Goal: Task Accomplishment & Management: Manage account settings

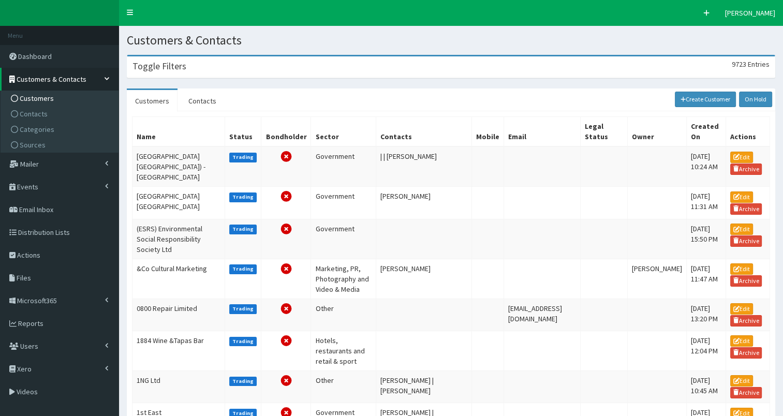
drag, startPoint x: 197, startPoint y: 66, endPoint x: 187, endPoint y: 83, distance: 19.7
click at [197, 66] on div "Toggle Filters 9723 Entries" at bounding box center [450, 66] width 647 height 21
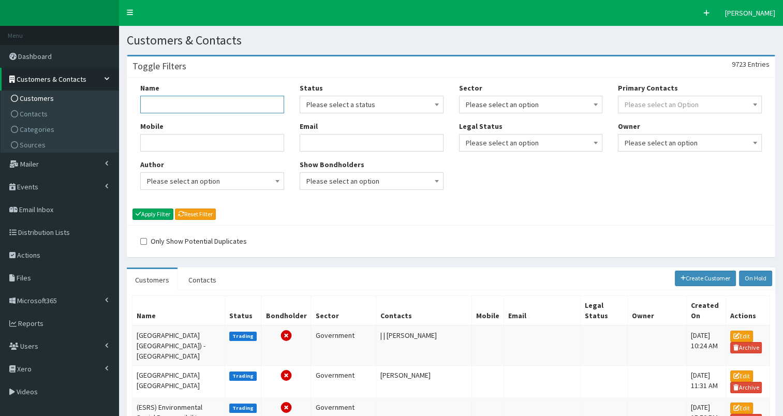
click at [171, 108] on input "Name" at bounding box center [212, 105] width 144 height 18
type input "ramboll"
click at [161, 213] on button "Apply Filter" at bounding box center [152, 214] width 41 height 11
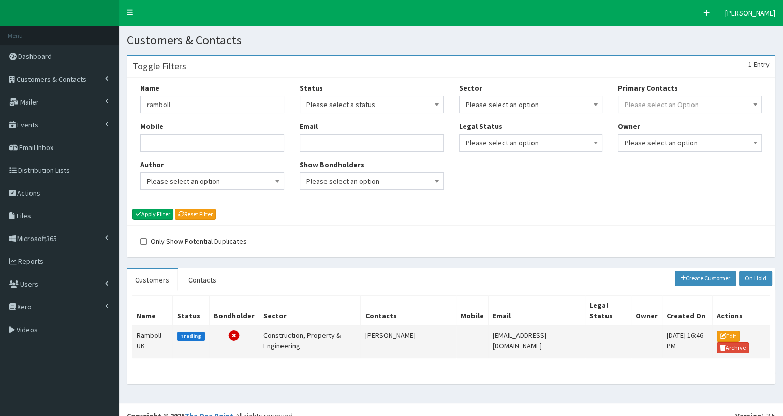
click at [147, 335] on td "Ramboll UK" at bounding box center [152, 341] width 40 height 33
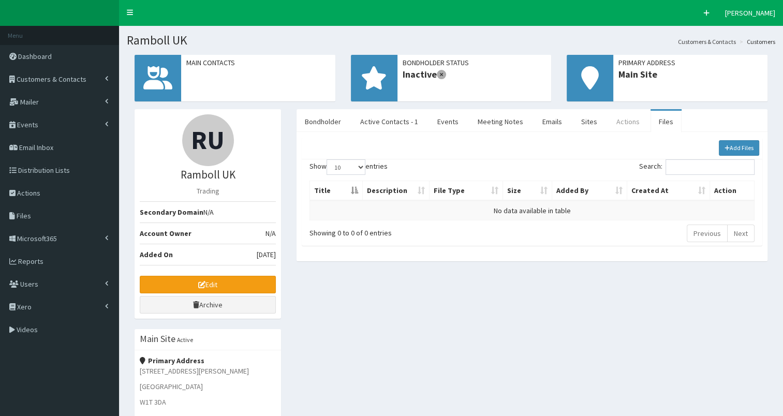
click at [619, 119] on link "Actions" at bounding box center [628, 122] width 40 height 22
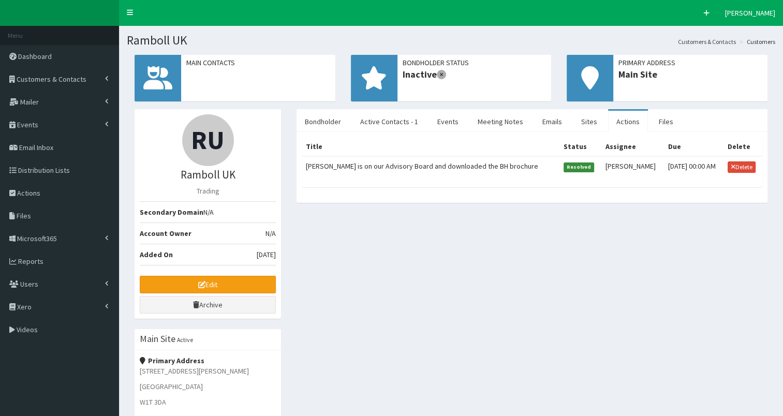
click at [384, 164] on td "Paul Hatley is on our Advisory Board and downloaded the BH brochure" at bounding box center [431, 166] width 258 height 21
select select
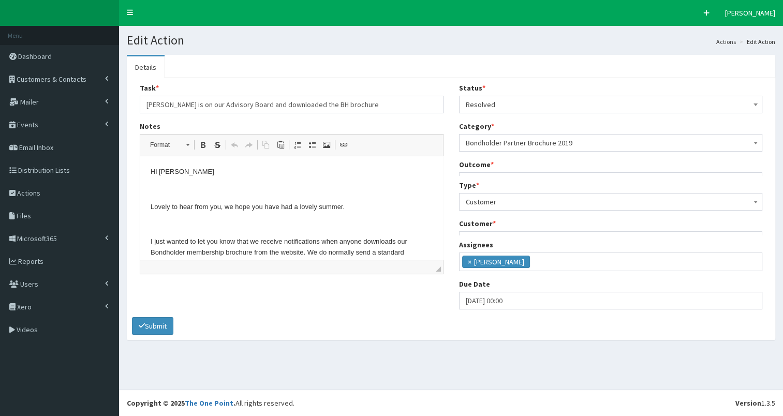
scroll to position [6, 0]
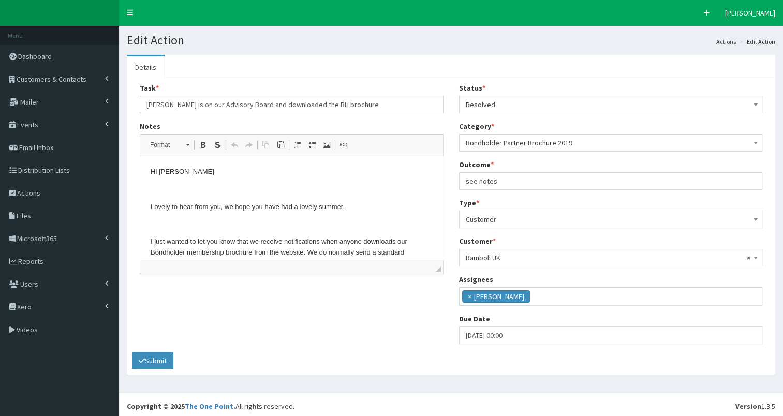
click at [151, 170] on p "Hi Paul" at bounding box center [292, 172] width 282 height 11
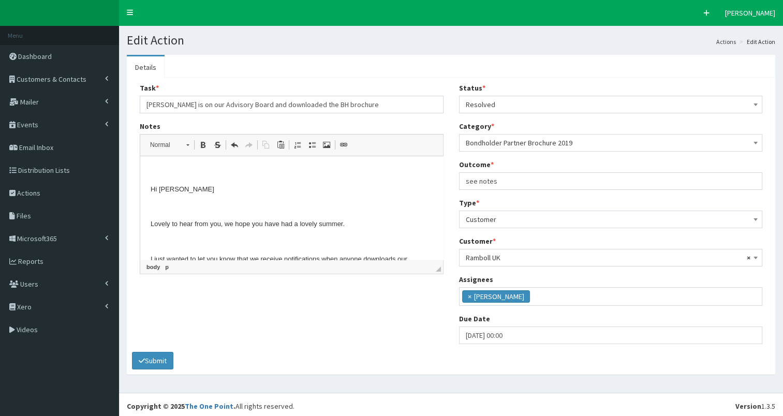
scroll to position [25, 0]
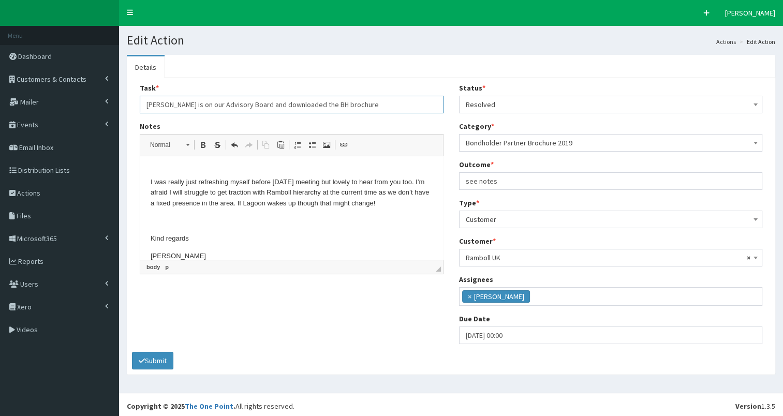
click at [369, 103] on input "[PERSON_NAME] is on our Advisory Board and downloaded the BH brochure" at bounding box center [292, 105] width 304 height 18
drag, startPoint x: 291, startPoint y: 103, endPoint x: 437, endPoint y: 102, distance: 145.4
click at [437, 102] on input "Paul Hatley is on our Advisory Board and downloaded the BH brochure - NO FIXED …" at bounding box center [292, 105] width 304 height 18
type input "Paul Hatley is on our Advisory Board and downloaded the BH brochure - NO FIXED …"
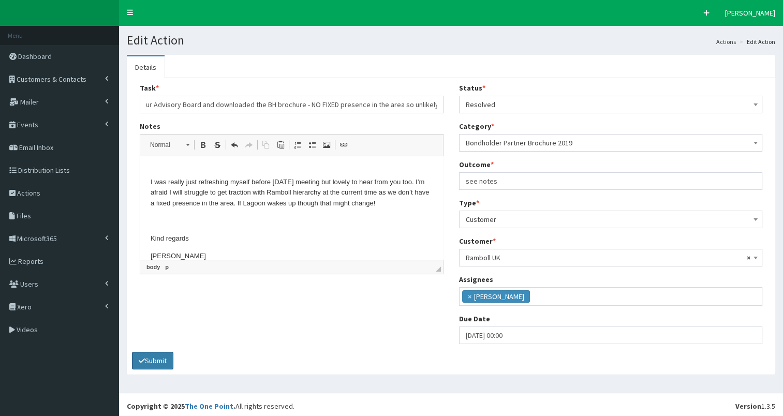
scroll to position [0, 0]
click at [147, 359] on button "Submit" at bounding box center [152, 361] width 41 height 18
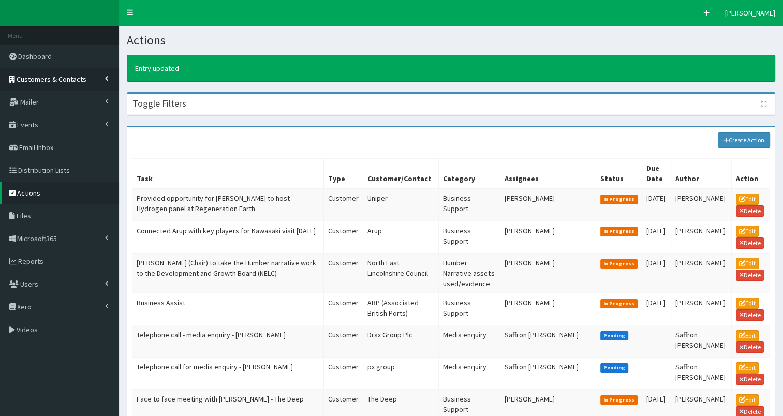
click at [54, 77] on span "Customers & Contacts" at bounding box center [52, 79] width 70 height 9
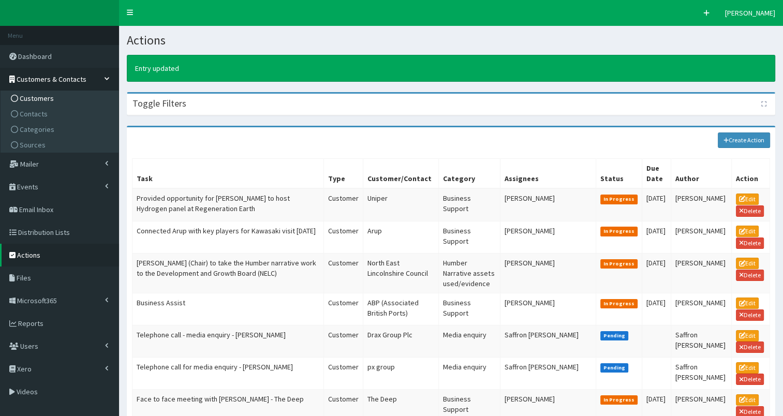
click at [46, 98] on span "Customers" at bounding box center [37, 98] width 34 height 9
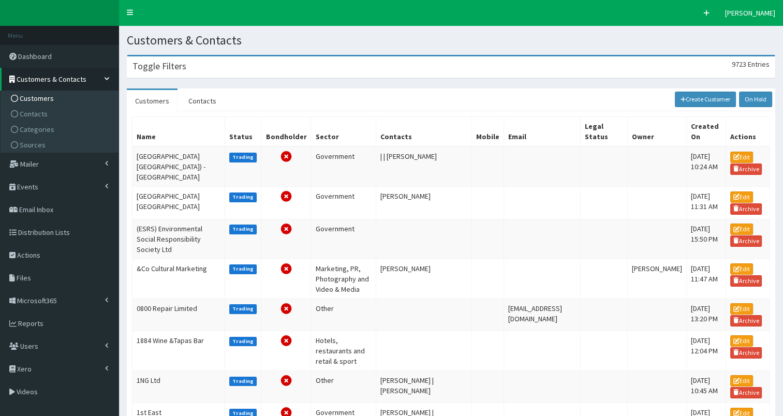
click at [198, 69] on div "Toggle Filters 9723 Entries" at bounding box center [450, 66] width 647 height 21
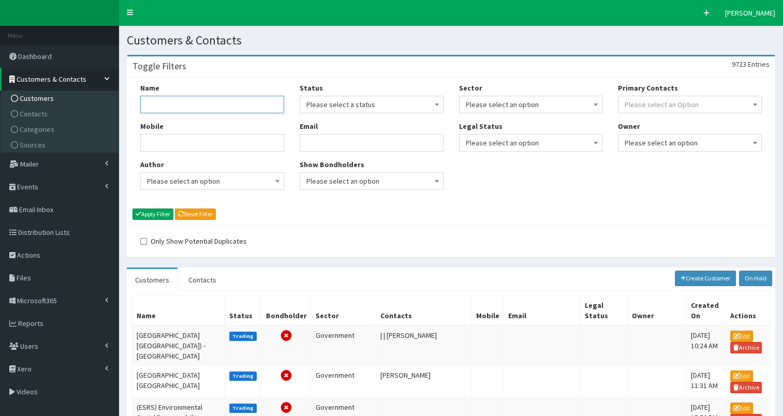
click at [178, 103] on input "Name" at bounding box center [212, 105] width 144 height 18
type input "yorkshire water"
click at [155, 213] on button "Apply Filter" at bounding box center [152, 214] width 41 height 11
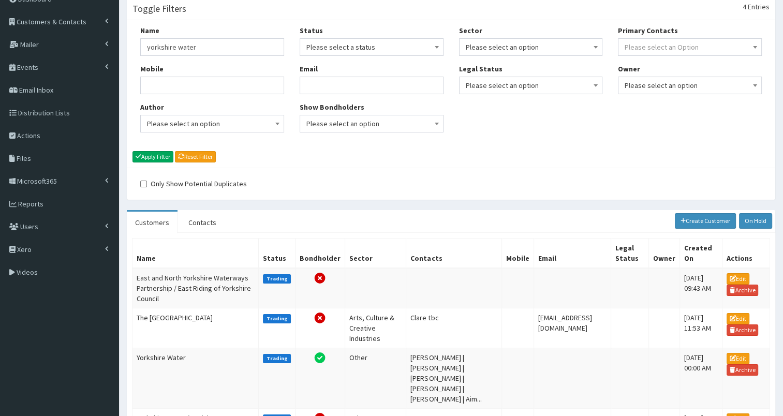
scroll to position [83, 0]
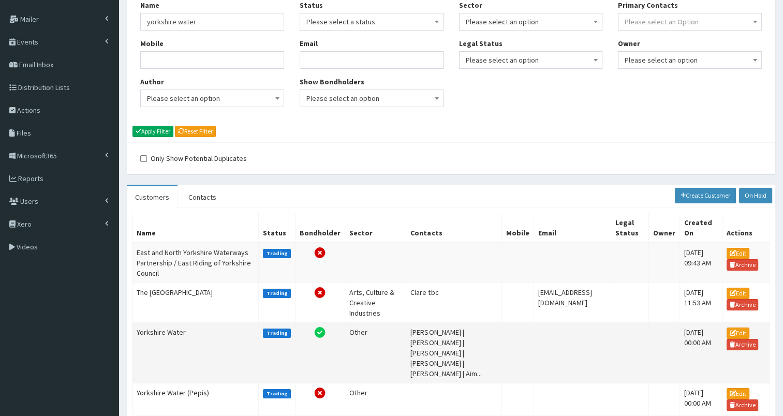
click at [158, 329] on td "Yorkshire Water" at bounding box center [195, 352] width 126 height 61
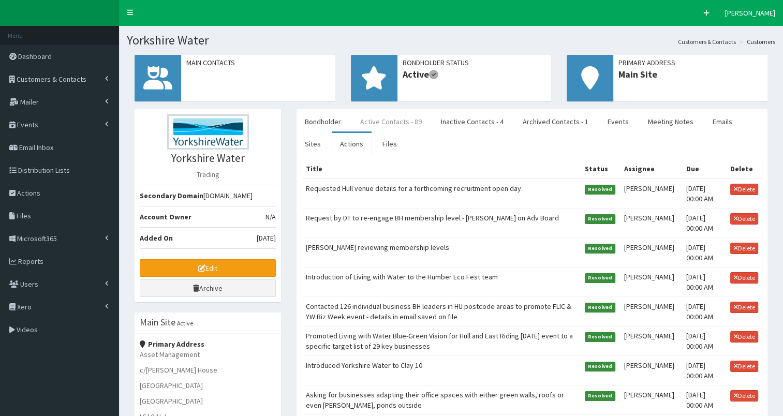
click at [381, 121] on link "Active Contacts - 89" at bounding box center [391, 122] width 78 height 22
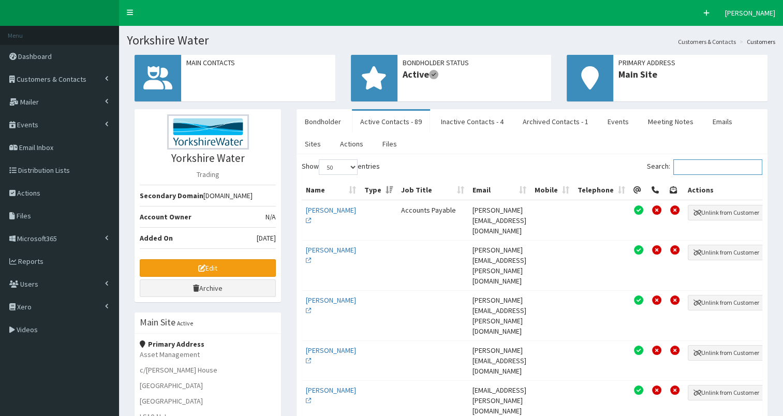
click at [716, 166] on input "Search:" at bounding box center [717, 167] width 89 height 16
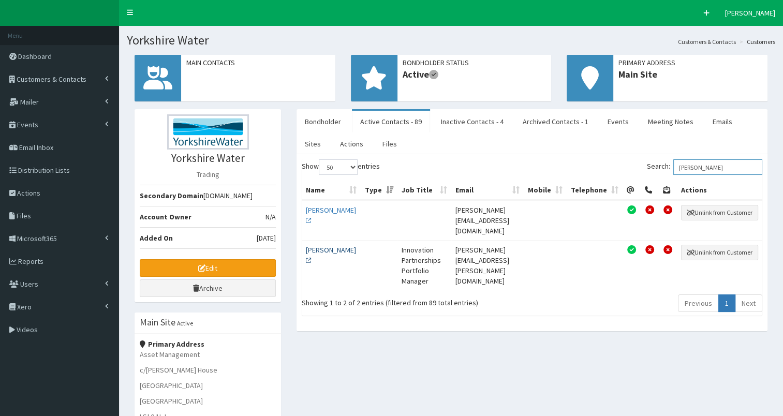
type input "martin"
click at [321, 251] on link "[PERSON_NAME]" at bounding box center [331, 255] width 50 height 20
click at [168, 265] on link "Edit" at bounding box center [208, 268] width 136 height 18
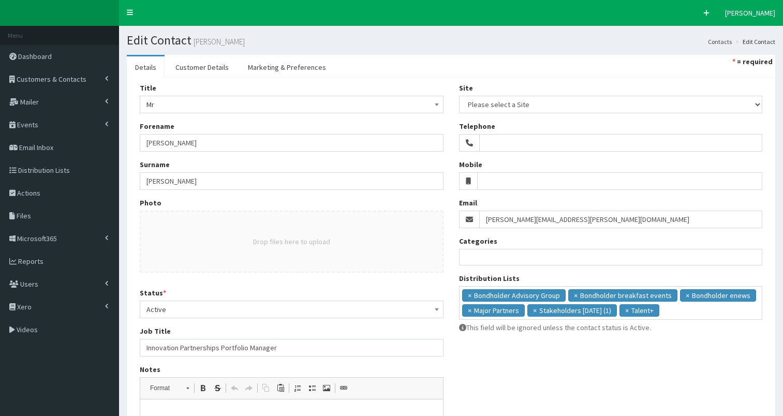
select select
click at [211, 69] on link "Customer Details" at bounding box center [202, 67] width 70 height 22
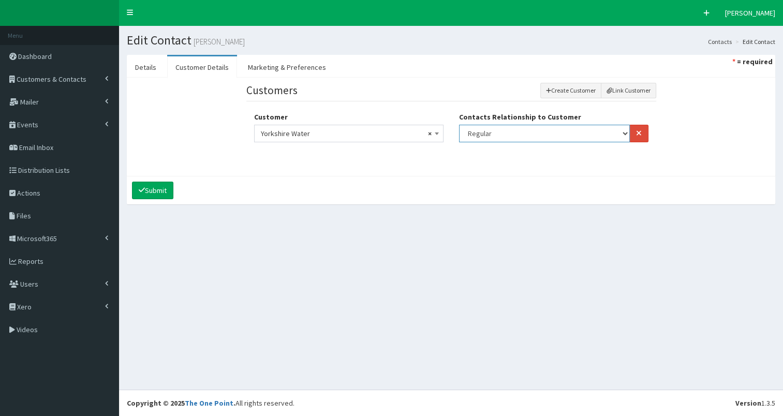
click at [488, 130] on select "Finance Main Regular" at bounding box center [544, 134] width 171 height 18
select select "1"
click at [459, 125] on select "Finance Main Regular" at bounding box center [544, 134] width 171 height 18
click at [143, 187] on icon "submit" at bounding box center [142, 189] width 6 height 7
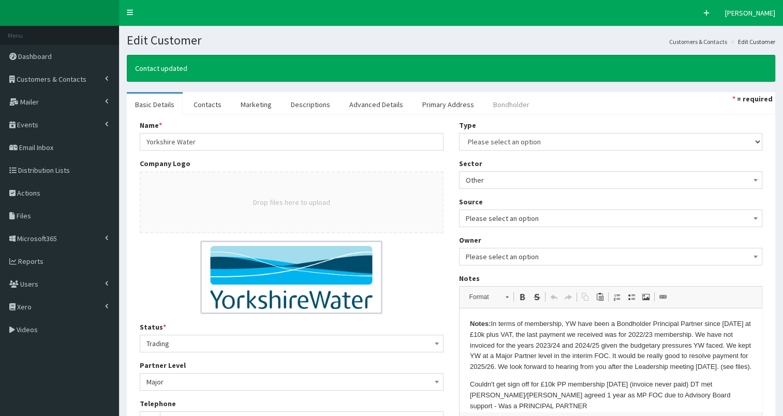
click at [499, 106] on link "Bondholder" at bounding box center [511, 105] width 53 height 22
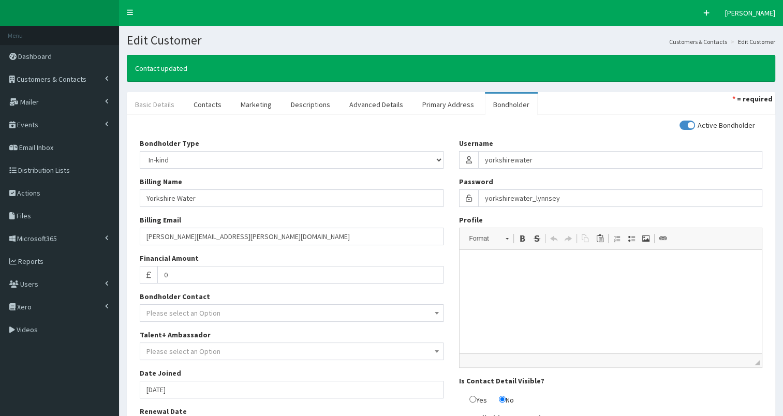
click at [152, 105] on link "Basic Details" at bounding box center [155, 105] width 56 height 22
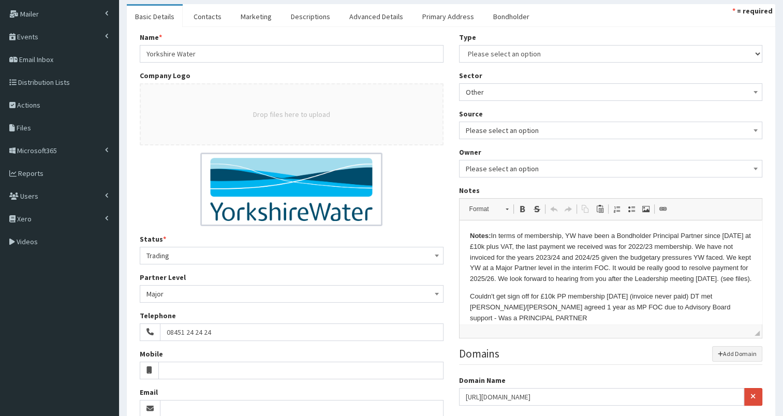
scroll to position [88, 0]
click at [490, 237] on strong "Notes:" at bounding box center [479, 235] width 21 height 8
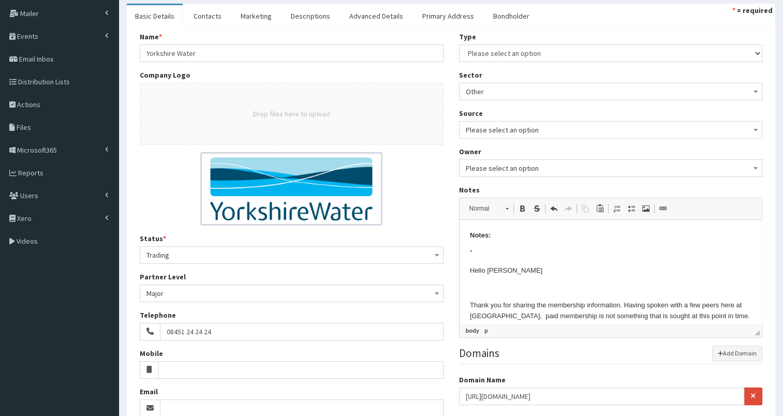
scroll to position [81, 0]
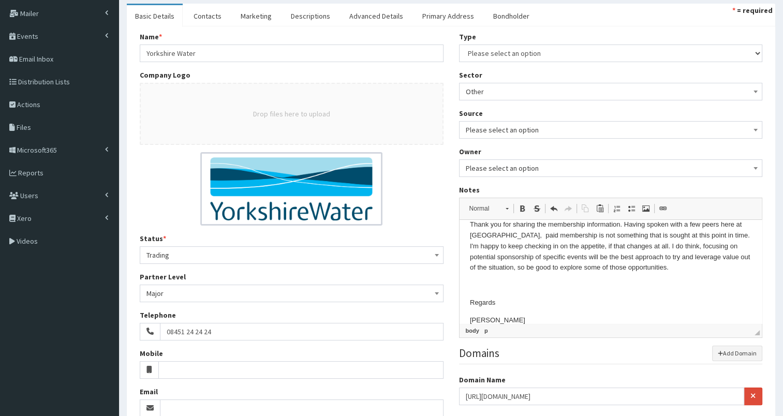
click at [694, 271] on p "Thank you for sharing the membership information. Having spoken with a few peer…" at bounding box center [610, 246] width 282 height 54
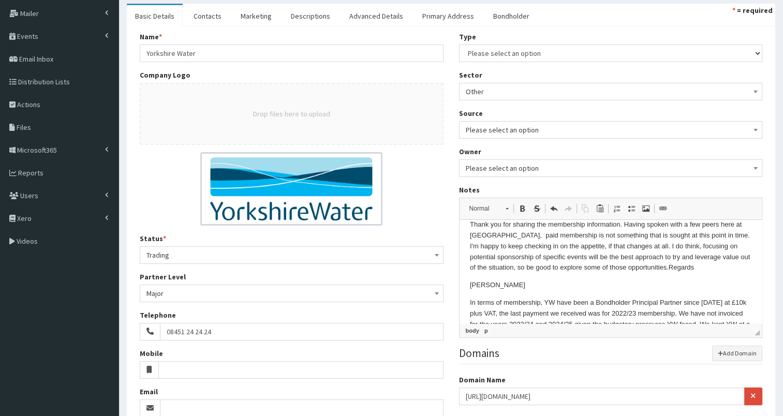
click at [710, 268] on p "Thank you for sharing the membership information. Having spoken with a few peer…" at bounding box center [610, 246] width 282 height 54
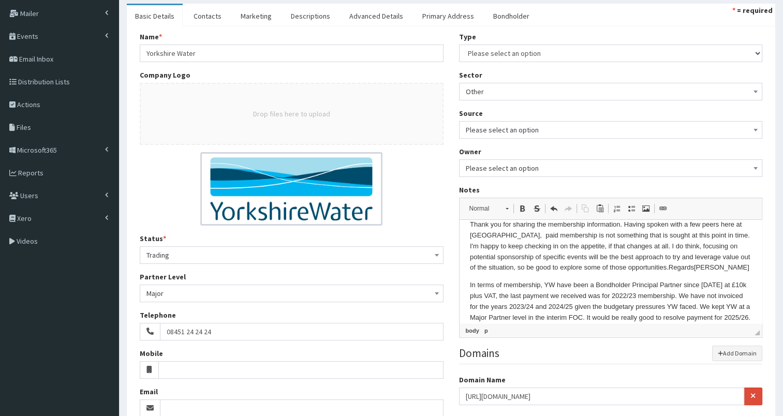
click at [726, 268] on p "Thank you for sharing the membership information. Having spoken with a few peer…" at bounding box center [610, 246] width 282 height 54
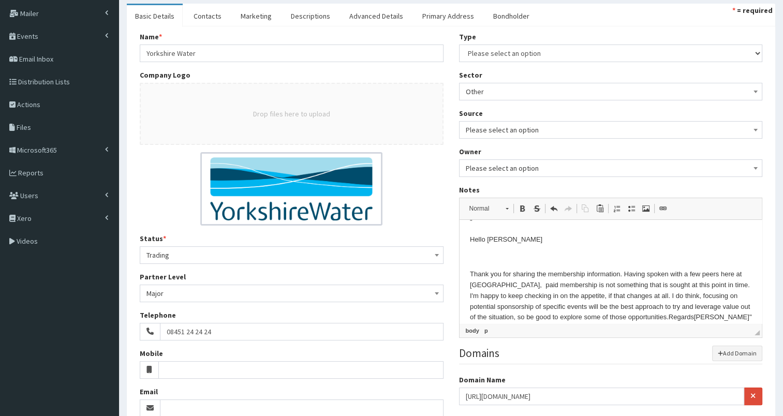
scroll to position [0, 0]
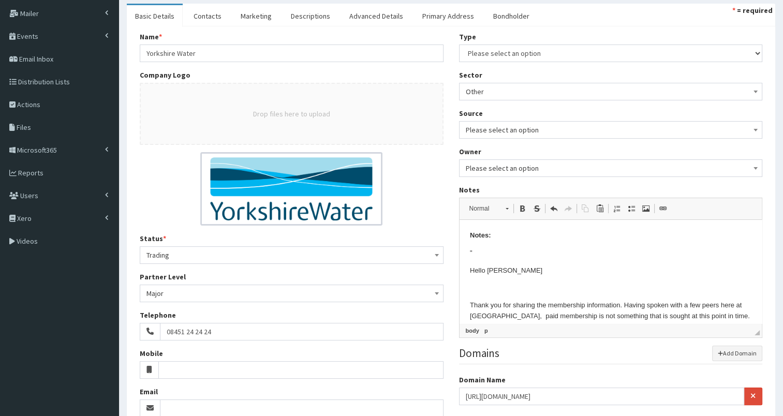
click at [519, 251] on p """ at bounding box center [610, 253] width 282 height 11
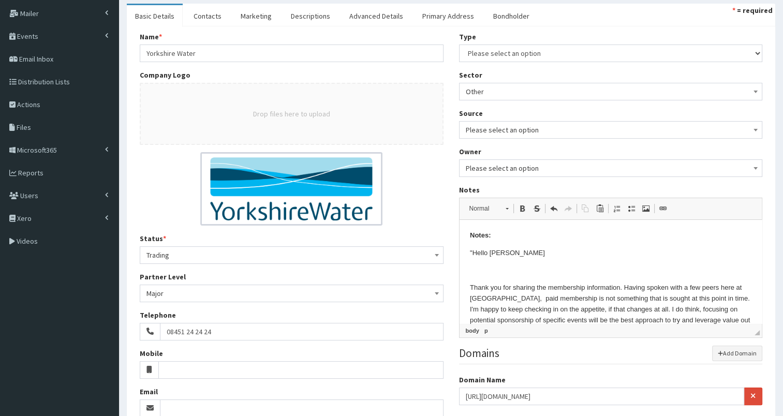
click at [518, 251] on p "" Hello Diana" at bounding box center [610, 253] width 282 height 11
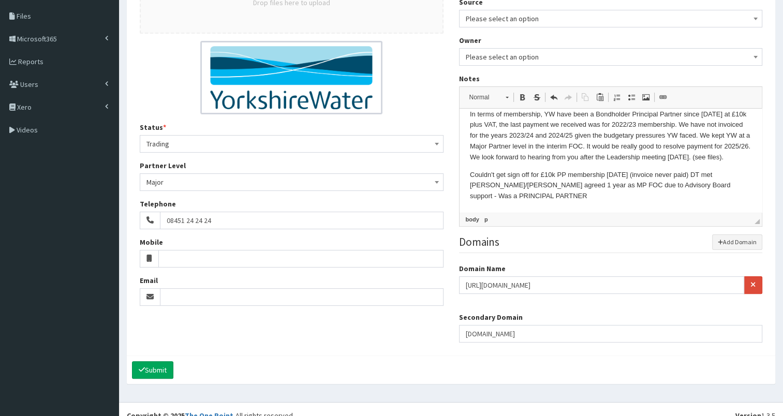
scroll to position [211, 0]
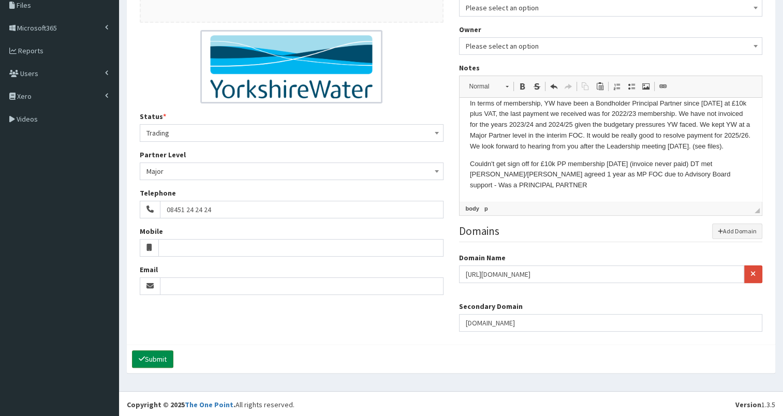
click at [159, 358] on button "Submit" at bounding box center [152, 359] width 41 height 18
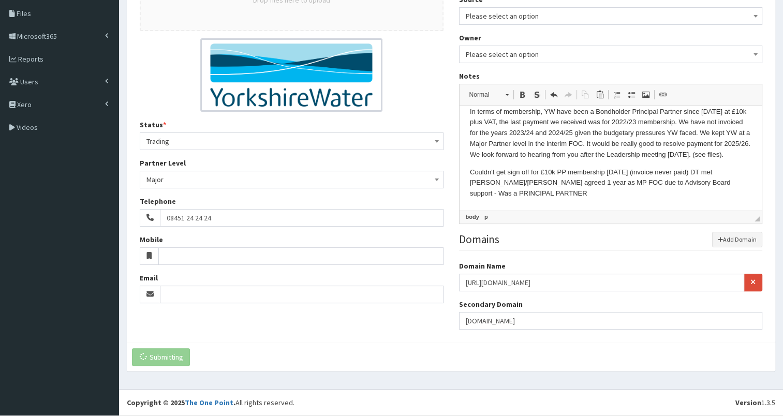
scroll to position [200, 0]
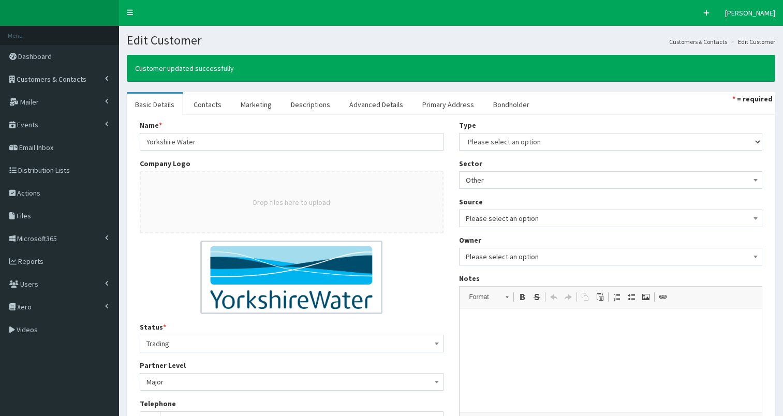
select select "50"
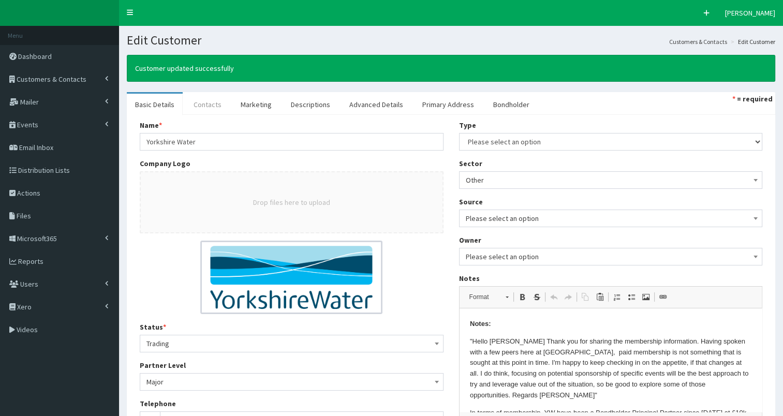
click at [215, 106] on link "Contacts" at bounding box center [207, 105] width 44 height 22
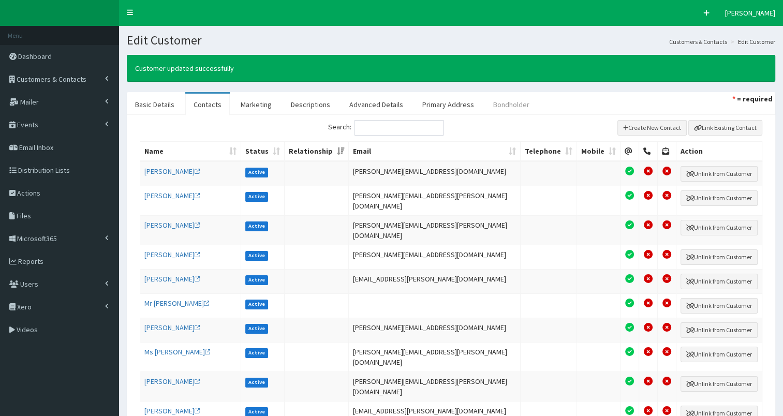
click at [501, 103] on link "Bondholder" at bounding box center [511, 105] width 53 height 22
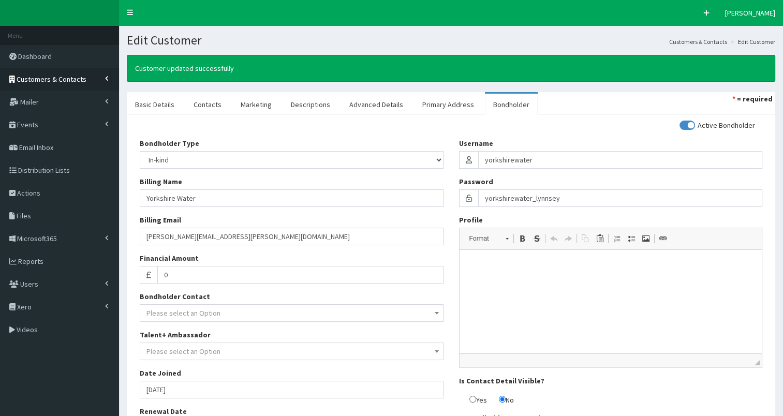
click at [42, 83] on span "Customers & Contacts" at bounding box center [52, 79] width 70 height 9
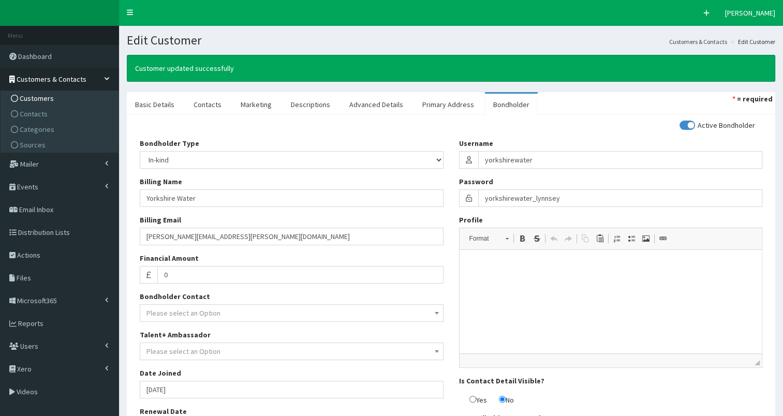
click at [27, 101] on span "Customers" at bounding box center [37, 98] width 34 height 9
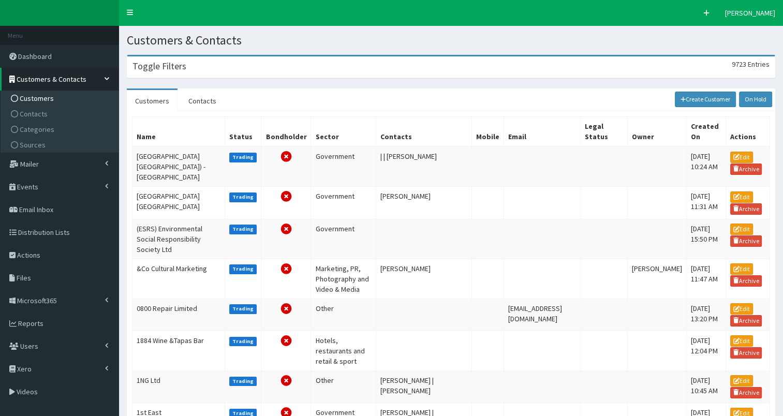
click at [184, 71] on div "Toggle Filters 9723 Entries" at bounding box center [450, 66] width 647 height 21
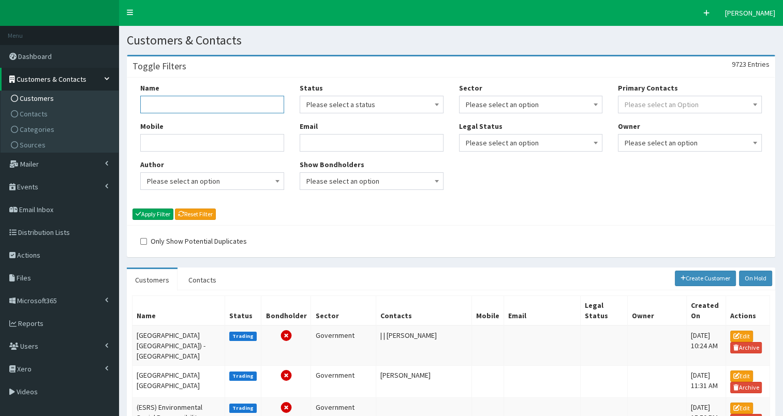
click at [150, 107] on input "Name" at bounding box center [212, 105] width 144 height 18
type input "Humberside Police"
click at [143, 214] on button "Apply Filter" at bounding box center [152, 214] width 41 height 11
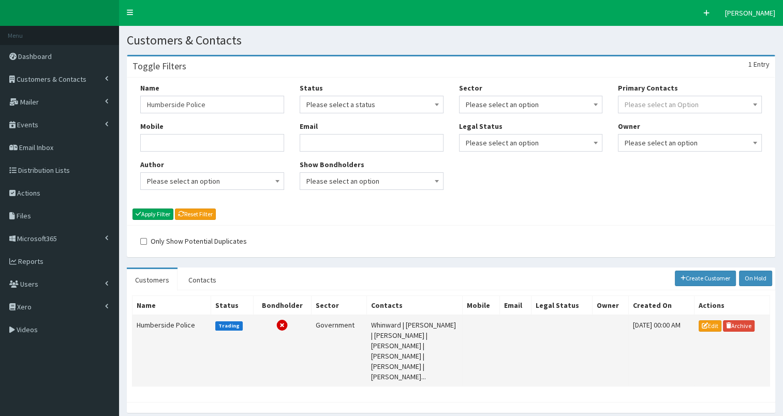
click at [152, 322] on td "Humberside Police" at bounding box center [171, 350] width 79 height 71
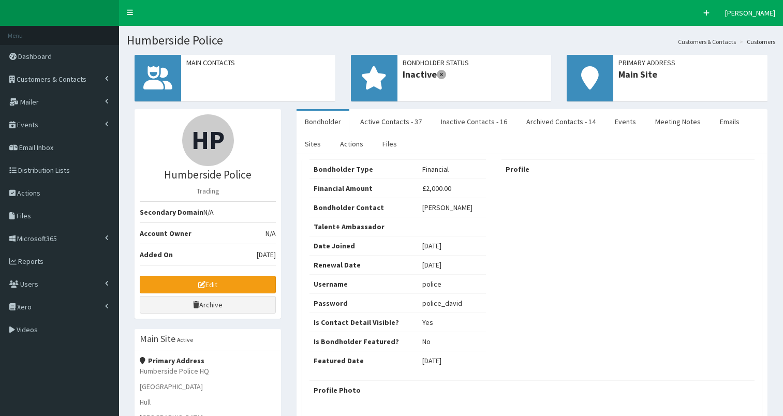
select select "50"
click at [391, 122] on link "Active Contacts - 37" at bounding box center [391, 122] width 78 height 22
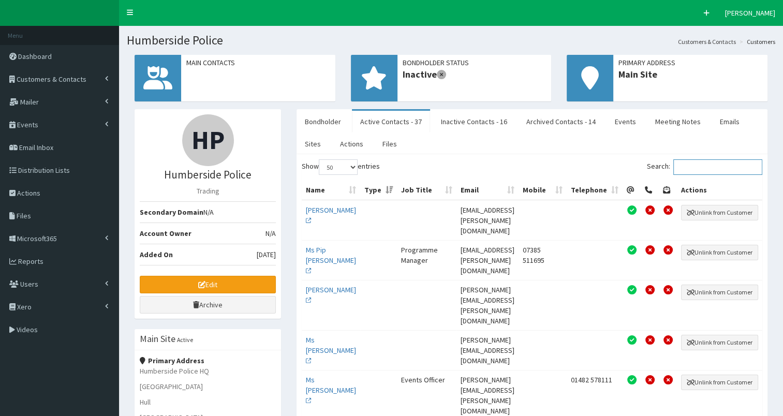
click at [705, 164] on input "Search:" at bounding box center [717, 167] width 89 height 16
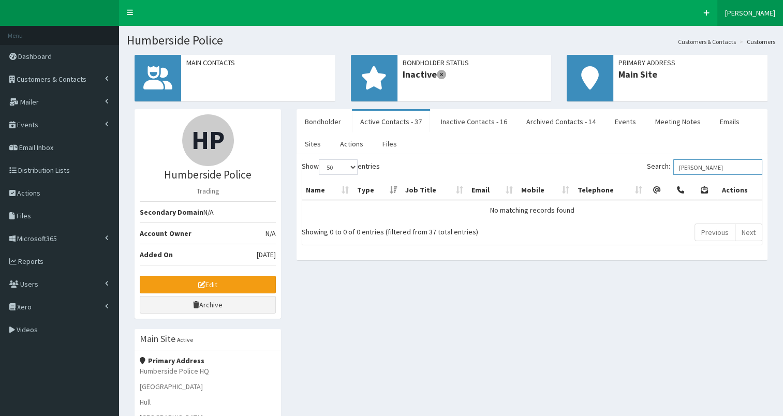
type input "alex"
click at [27, 194] on span "Actions" at bounding box center [28, 192] width 23 height 9
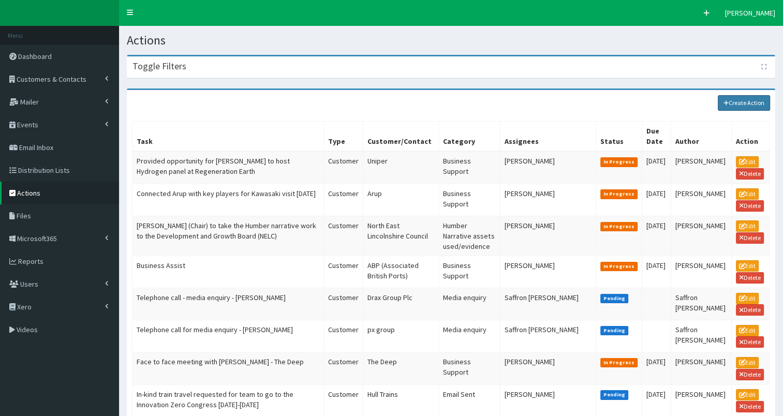
click at [743, 103] on link "Create Action" at bounding box center [744, 103] width 53 height 16
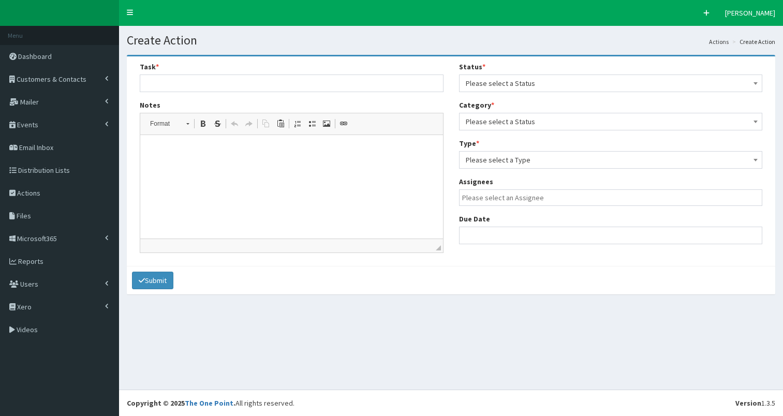
select select
click at [181, 153] on p at bounding box center [292, 150] width 282 height 11
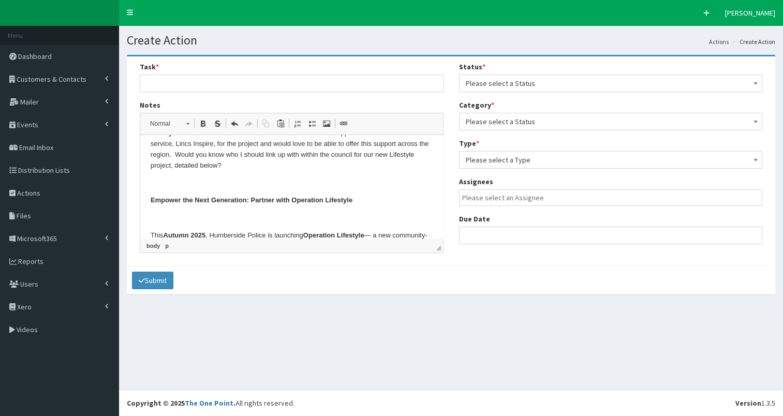
scroll to position [407, 0]
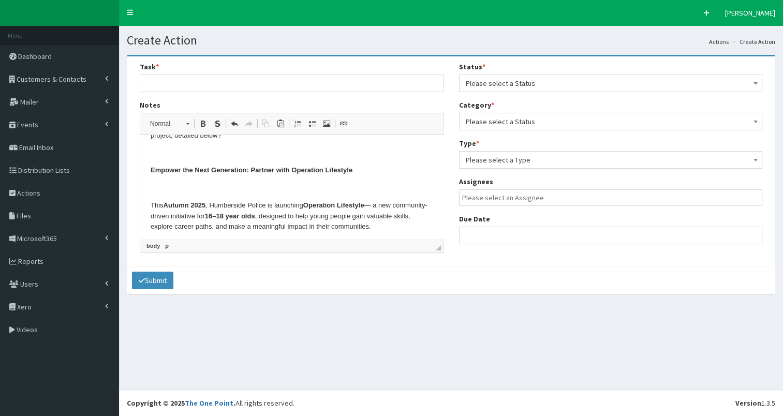
drag, startPoint x: 440, startPoint y: 221, endPoint x: 584, endPoint y: 314, distance: 170.6
drag, startPoint x: 307, startPoint y: 205, endPoint x: 291, endPoint y: 215, distance: 18.5
click at [291, 215] on p "This Autumn 2025 , Humberside Police is launching Operation Lifestyle — a new c…" at bounding box center [292, 216] width 282 height 32
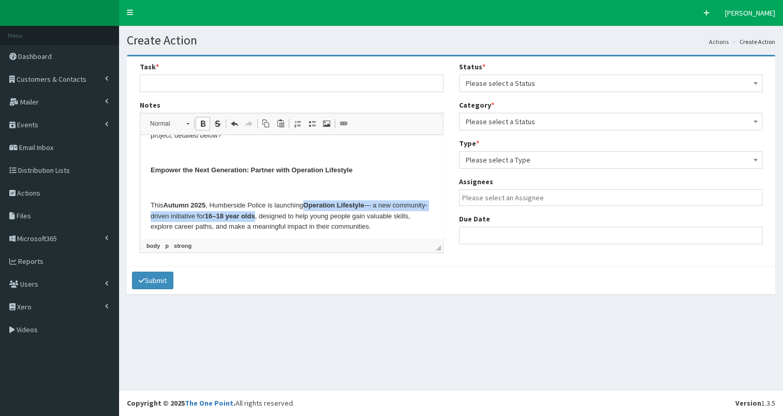
copy p "Operation Lifestyle — a new community-driven initiative for 16–18 year olds"
click at [149, 85] on input "text" at bounding box center [292, 84] width 304 height 18
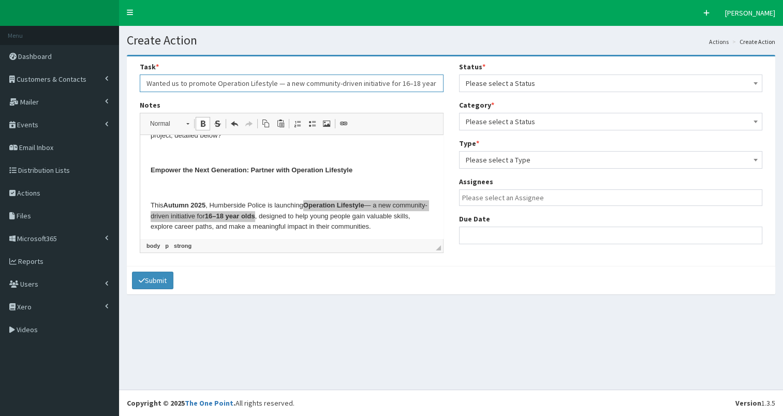
scroll to position [0, 5]
type input "Wanted us to promote Operation Lifestyle — a new community-driven initiative fo…"
click at [512, 82] on span "Please select a Status" at bounding box center [611, 83] width 290 height 14
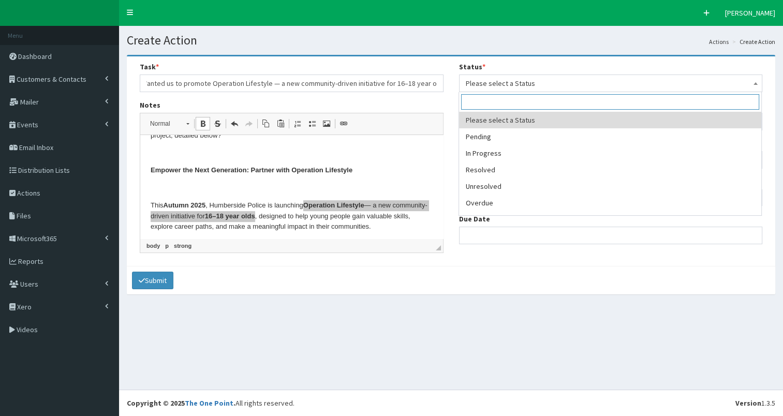
scroll to position [0, 0]
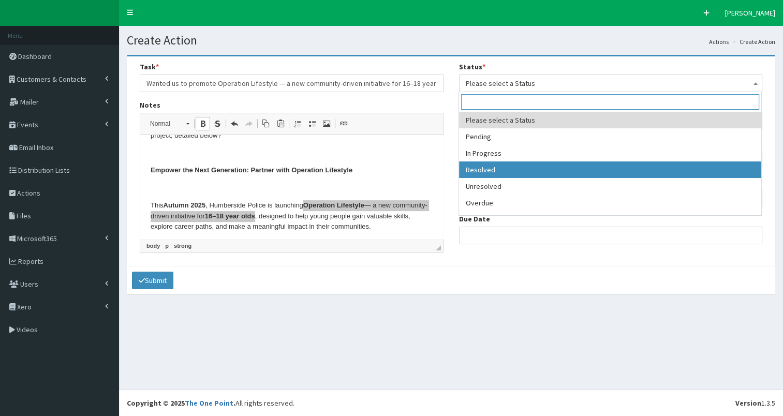
select select "3"
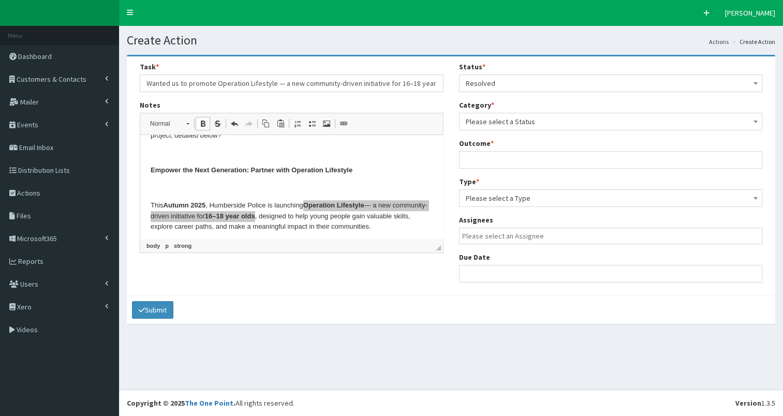
click at [524, 124] on span "Please select a Status" at bounding box center [611, 121] width 290 height 14
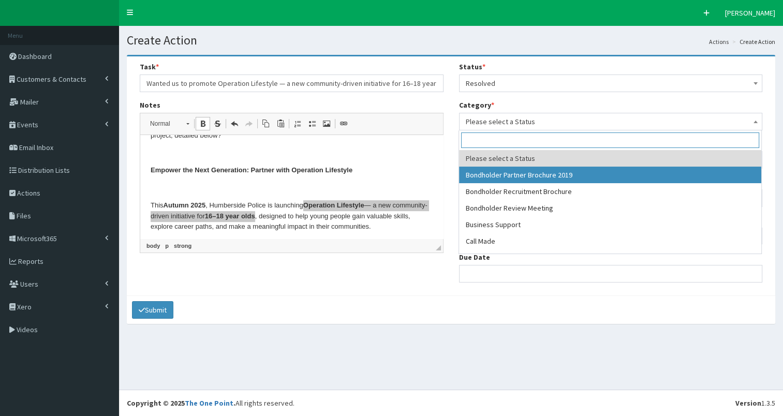
select select "38"
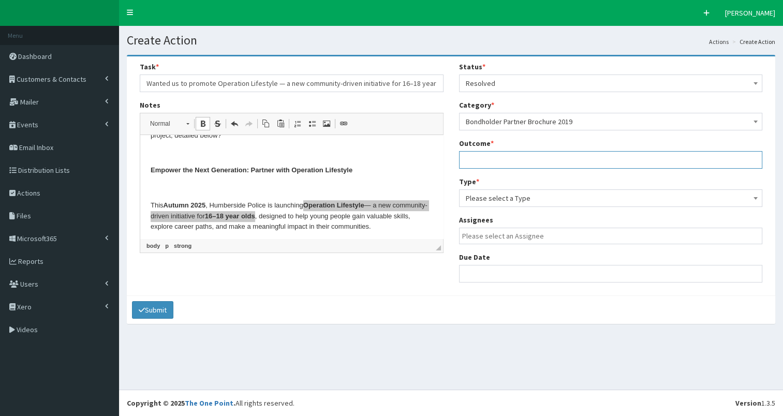
click at [485, 165] on input "text" at bounding box center [611, 160] width 304 height 18
type input "see notes"
click at [503, 197] on span "Please select a Type" at bounding box center [611, 198] width 290 height 14
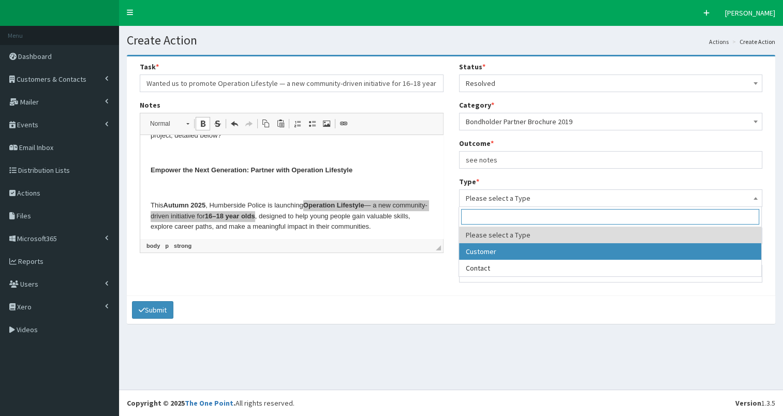
select select "customer"
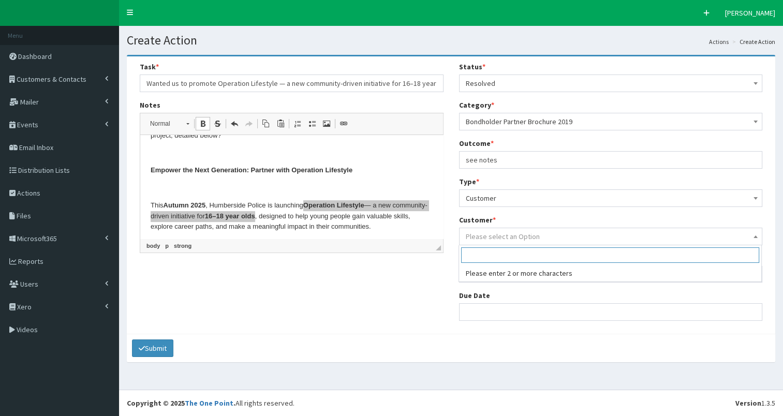
click at [497, 236] on span "Please select an Option" at bounding box center [503, 236] width 74 height 9
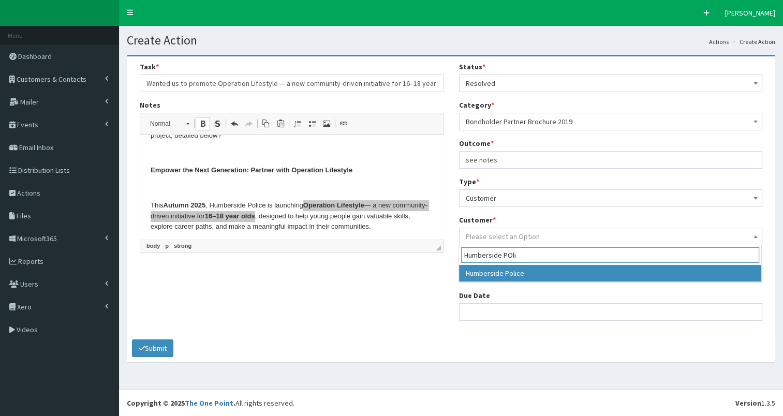
type input "Humberside POli"
select select "355"
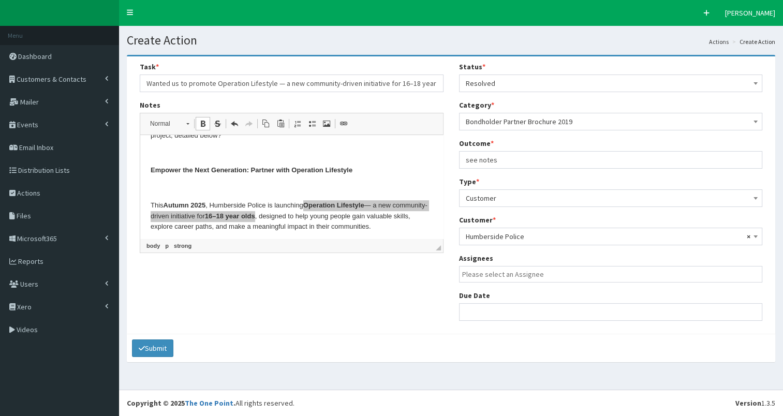
click at [504, 275] on input "search" at bounding box center [613, 274] width 303 height 10
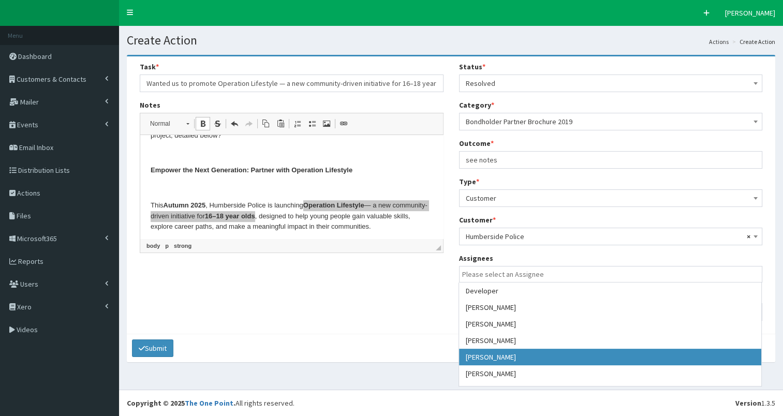
drag, startPoint x: 530, startPoint y: 357, endPoint x: 490, endPoint y: 340, distance: 43.1
select select "7"
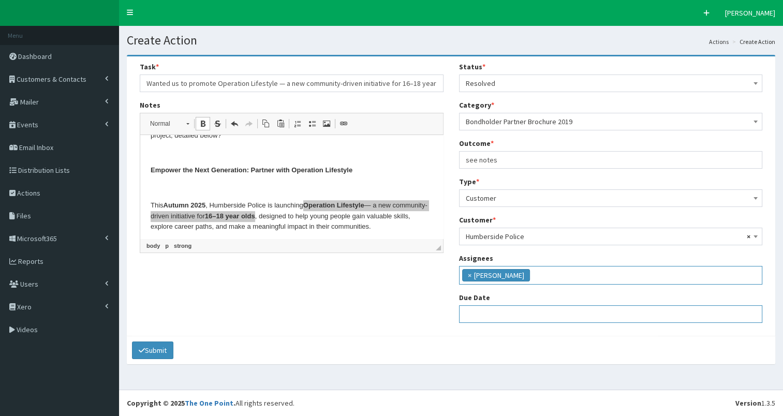
click at [488, 317] on input "text" at bounding box center [611, 314] width 304 height 18
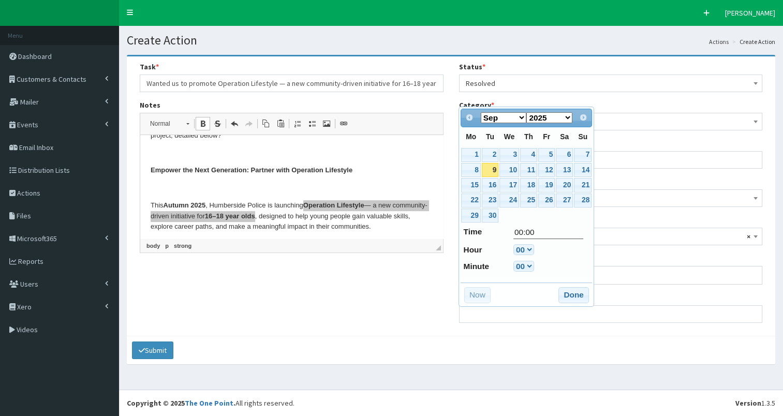
click at [490, 167] on link "9" at bounding box center [490, 170] width 17 height 14
type input "09-09-2025 00:00"
click at [570, 293] on button "Done" at bounding box center [573, 295] width 31 height 17
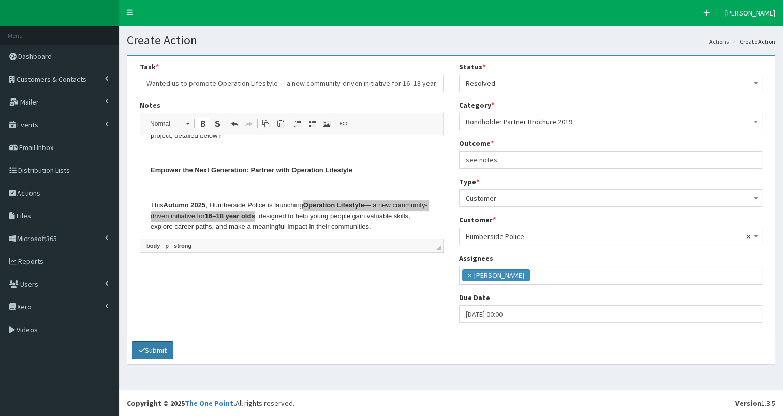
click at [160, 348] on button "Submit" at bounding box center [152, 350] width 41 height 18
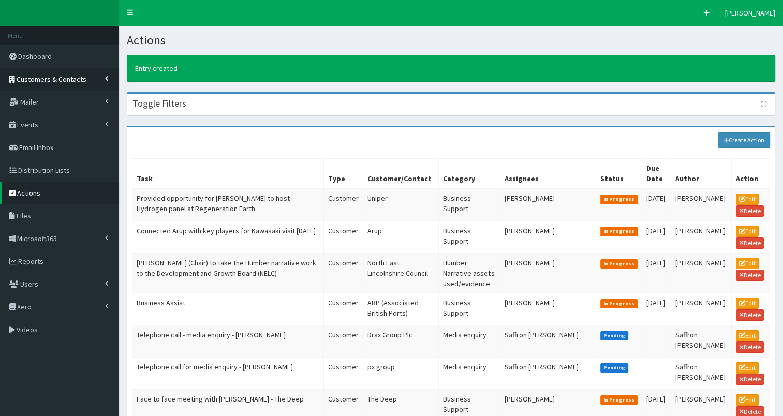
click at [44, 81] on span "Customers & Contacts" at bounding box center [52, 79] width 70 height 9
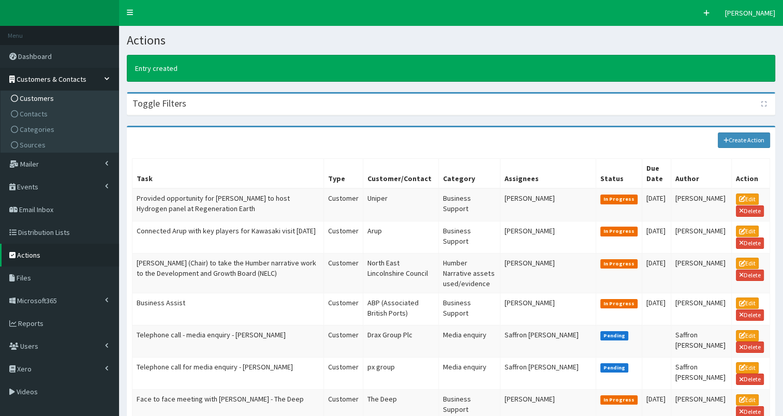
click at [31, 97] on span "Customers" at bounding box center [37, 98] width 34 height 9
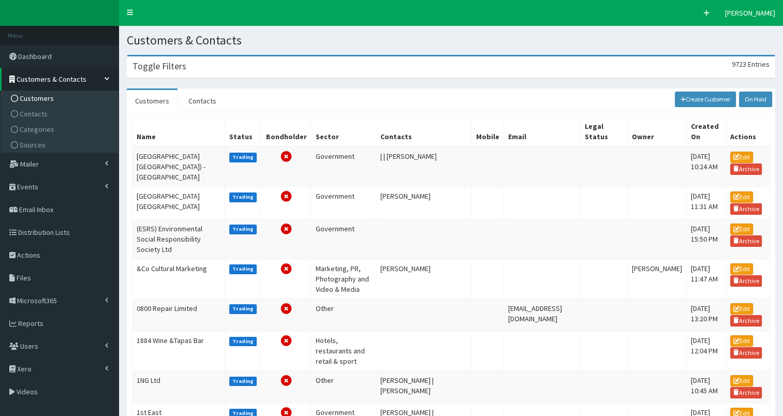
click at [174, 72] on div "Toggle Filters 9723 Entries" at bounding box center [450, 66] width 647 height 21
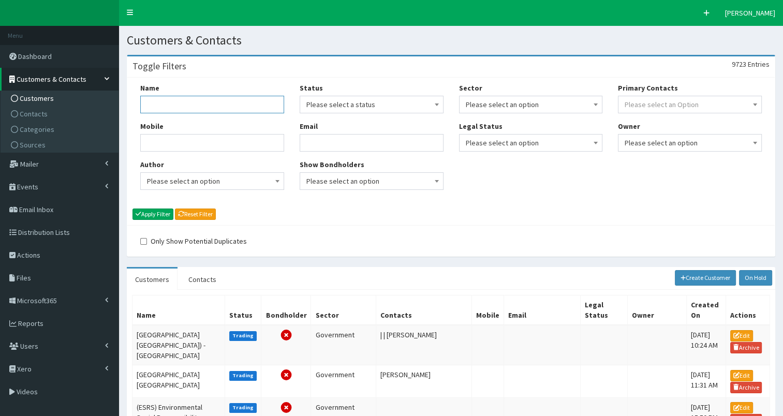
click at [157, 107] on input "Name" at bounding box center [212, 105] width 144 height 18
type input "Edge"
click at [151, 216] on button "Apply Filter" at bounding box center [152, 214] width 41 height 11
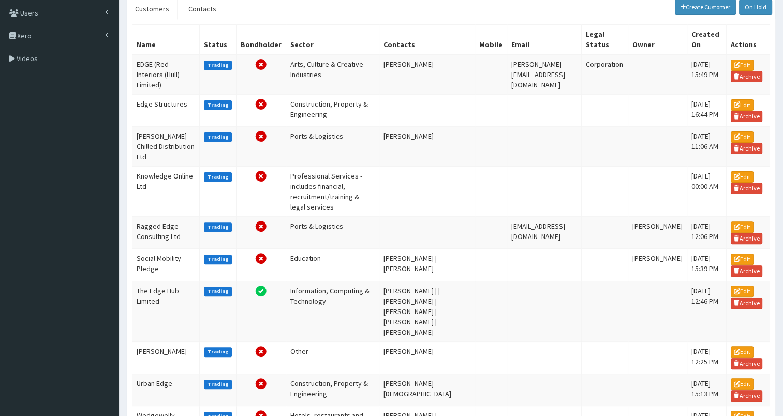
scroll to position [288, 0]
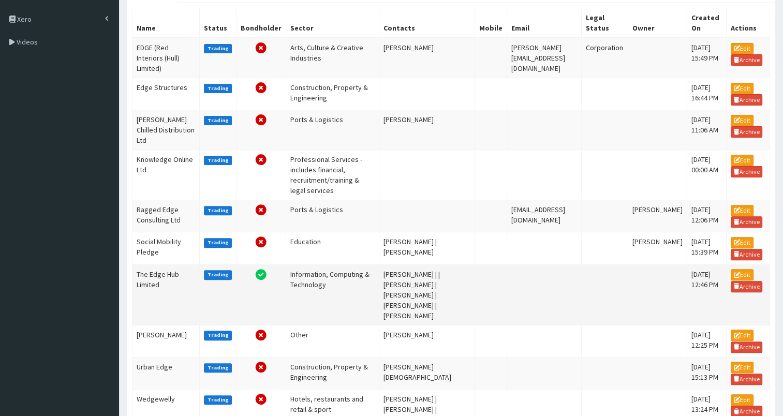
click at [149, 298] on td "The Edge Hub Limited" at bounding box center [165, 294] width 67 height 61
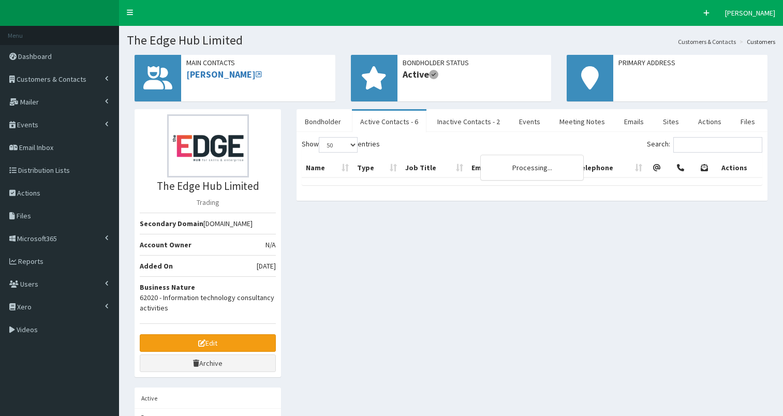
select select "50"
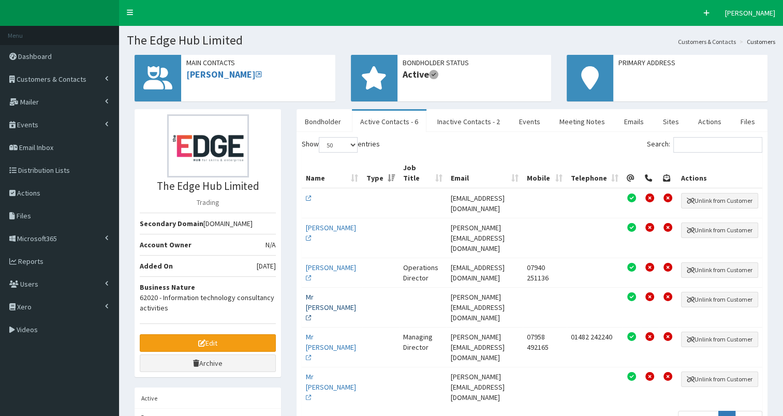
click at [319, 292] on link "Mr [PERSON_NAME]" at bounding box center [331, 307] width 50 height 30
click at [201, 340] on icon at bounding box center [201, 342] width 7 height 7
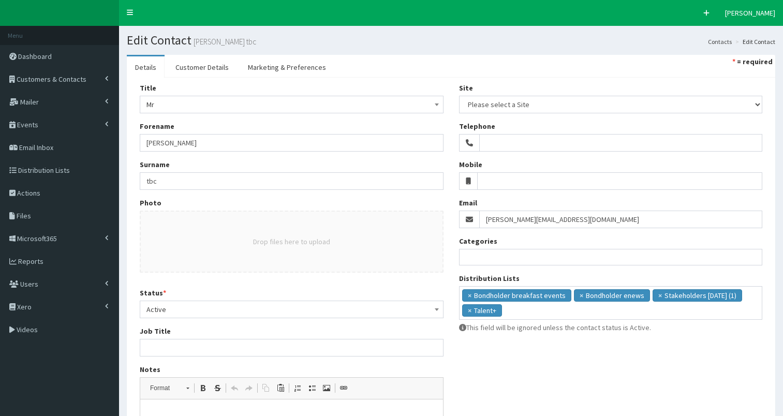
select select
drag, startPoint x: 143, startPoint y: 178, endPoint x: 204, endPoint y: 185, distance: 61.5
click at [204, 185] on input "tbc" at bounding box center [292, 181] width 304 height 18
paste input "McGuigan"
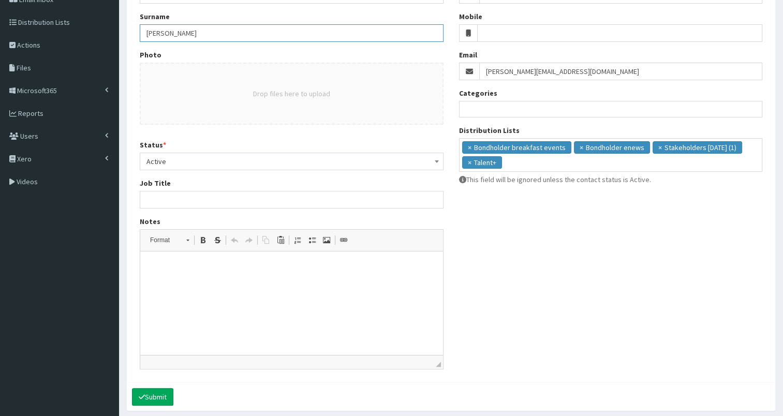
scroll to position [186, 0]
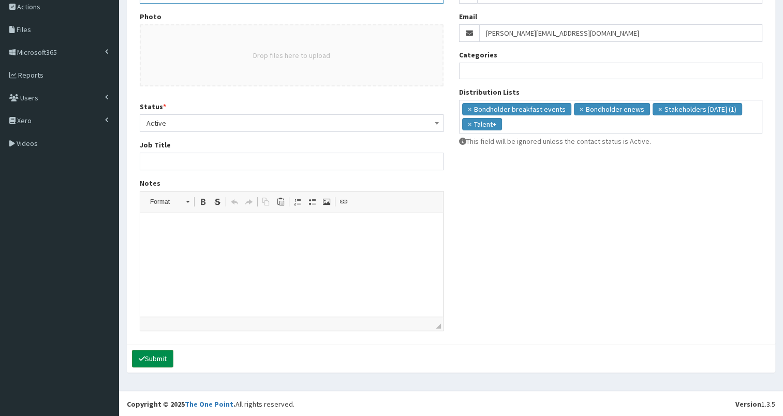
type input "McGuigan"
click at [153, 359] on button "Submit" at bounding box center [152, 359] width 41 height 18
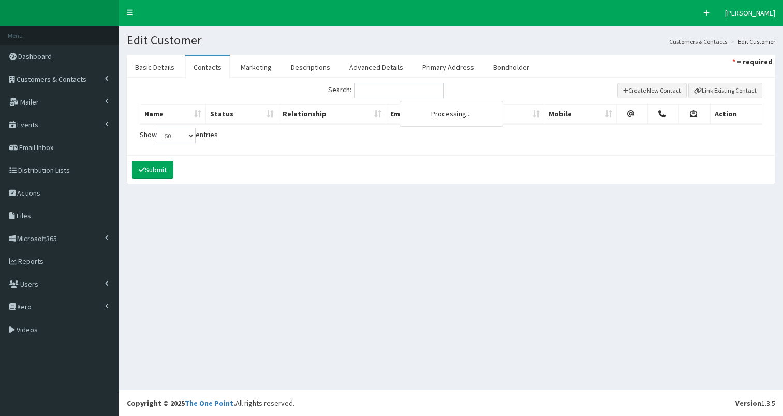
select select "50"
select select
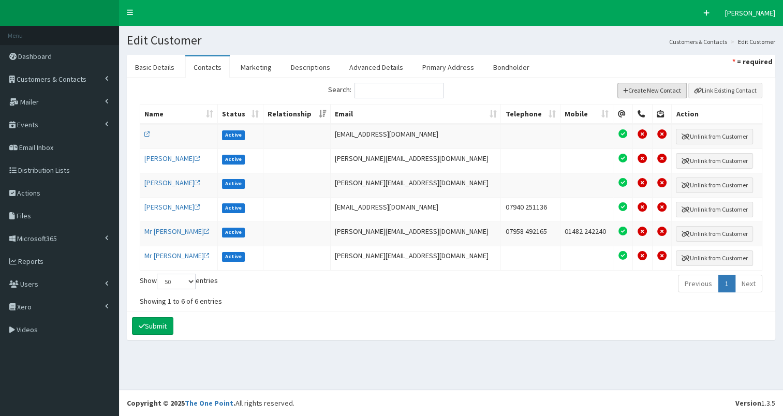
click at [650, 90] on button "Create New Contact" at bounding box center [652, 91] width 70 height 16
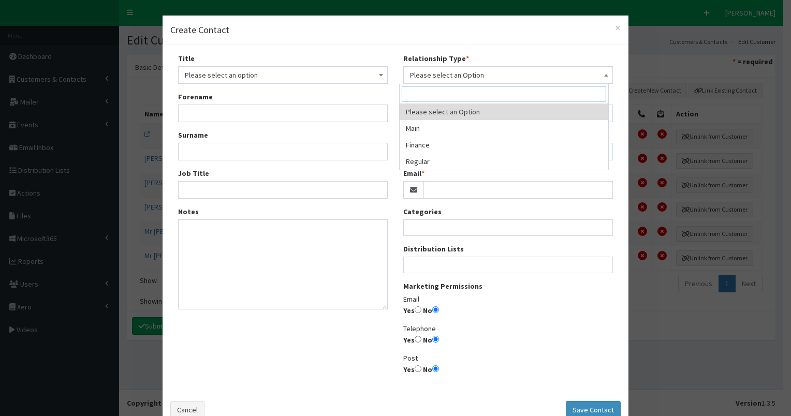
click at [464, 73] on span "Please select an Option" at bounding box center [508, 75] width 196 height 14
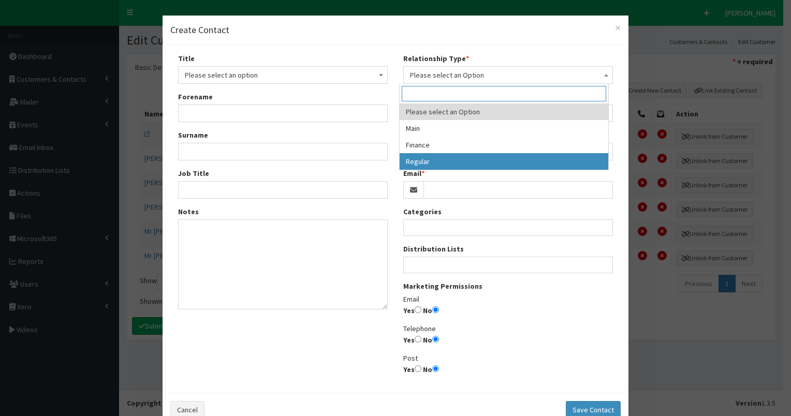
select select "3"
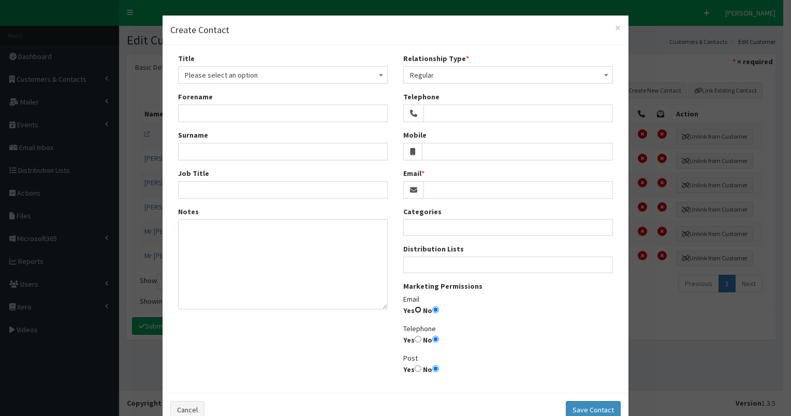
click at [414, 308] on input "Yes" at bounding box center [417, 309] width 7 height 7
radio input "true"
click at [447, 186] on input "Email" at bounding box center [517, 190] width 189 height 18
paste input "polly.aitken@hotmail.com"
type input "polly.aitken@hotmail.com"
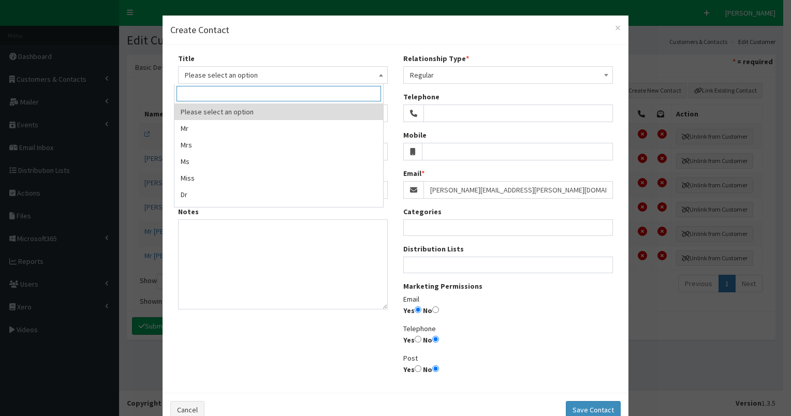
click at [217, 78] on span "Please select an option" at bounding box center [283, 75] width 196 height 14
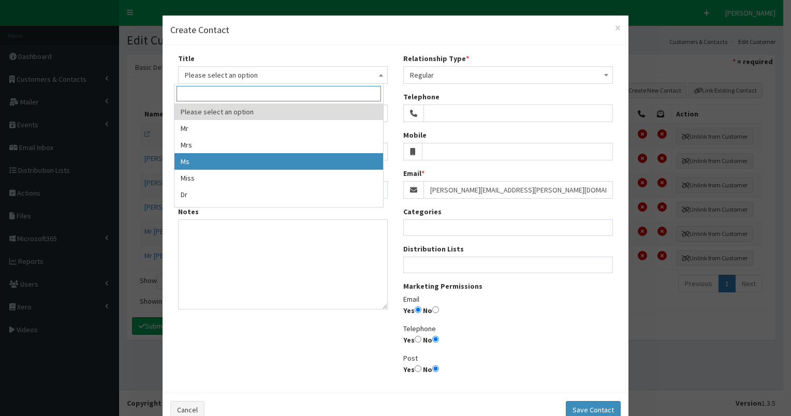
select select "3"
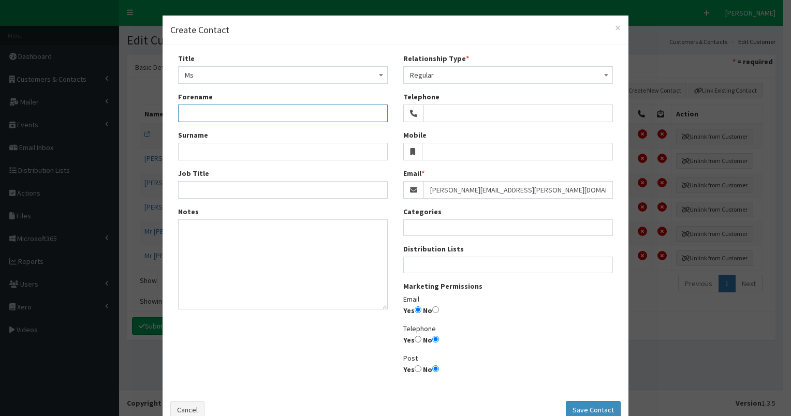
click at [185, 110] on input "Forename" at bounding box center [283, 114] width 210 height 18
type input "Polly"
click at [192, 153] on input "Surname" at bounding box center [283, 152] width 210 height 18
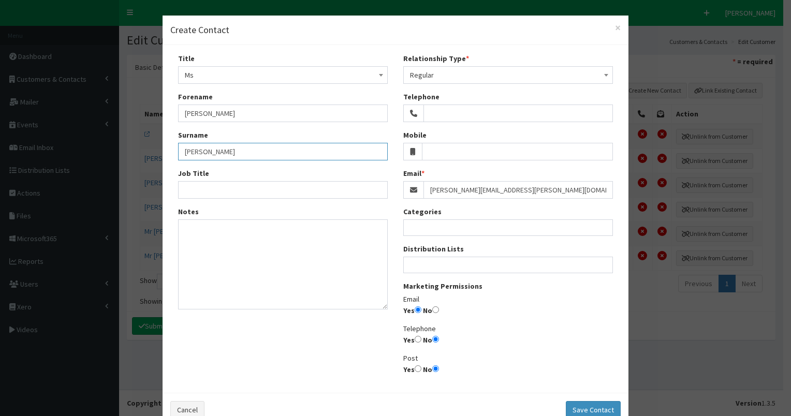
type input "Aitken"
click at [438, 263] on ul at bounding box center [508, 263] width 209 height 13
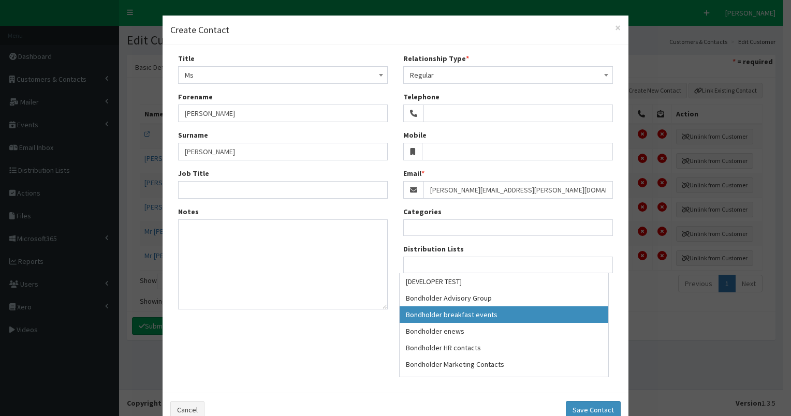
select select "99"
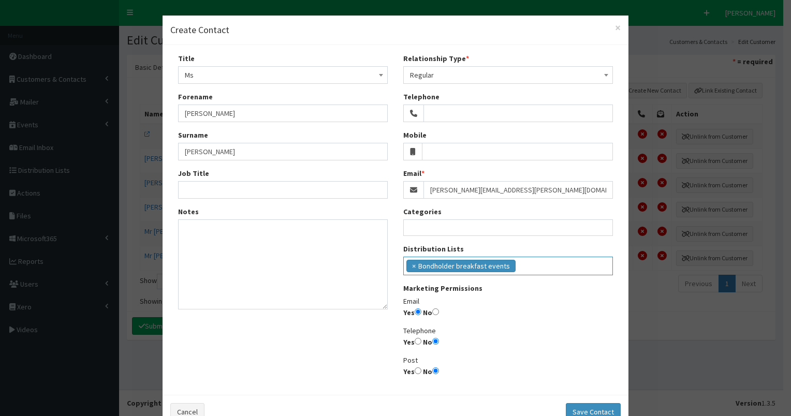
click at [516, 263] on ul "× Bondholder breakfast events" at bounding box center [508, 264] width 209 height 15
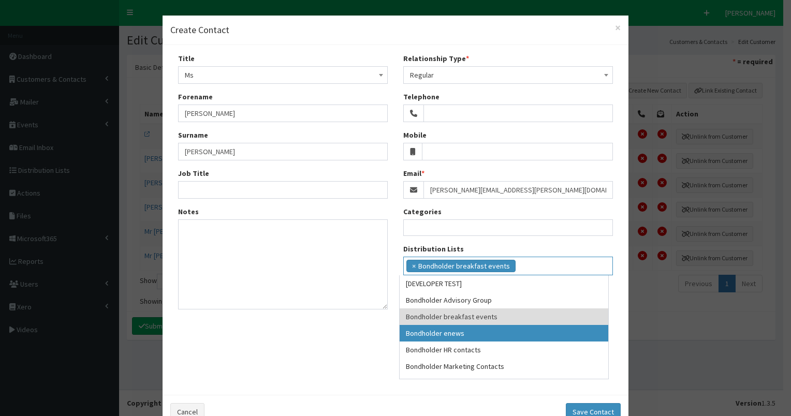
drag, startPoint x: 502, startPoint y: 335, endPoint x: 542, endPoint y: 309, distance: 47.5
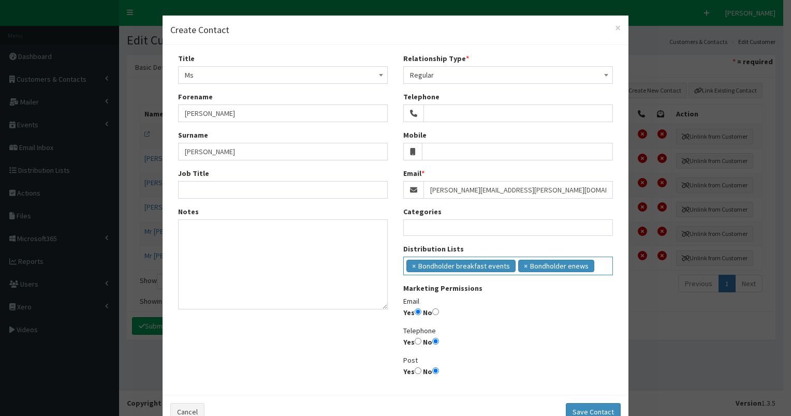
click at [594, 269] on ul "× Bondholder breakfast events × Bondholder enews" at bounding box center [508, 264] width 209 height 15
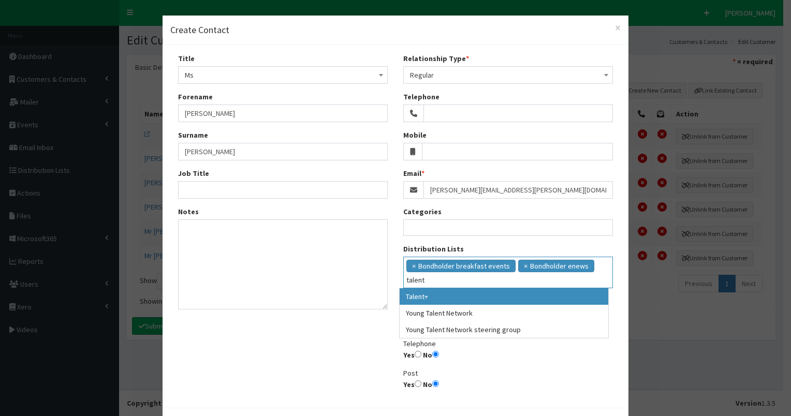
type input "talent"
drag, startPoint x: 509, startPoint y: 295, endPoint x: 502, endPoint y: 298, distance: 7.2
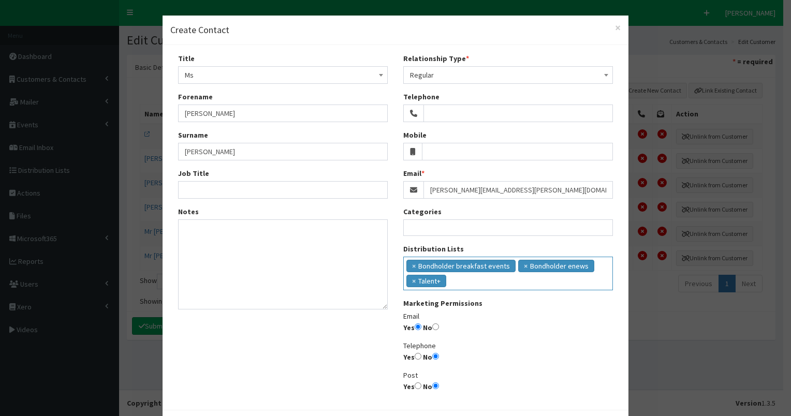
scroll to position [43, 0]
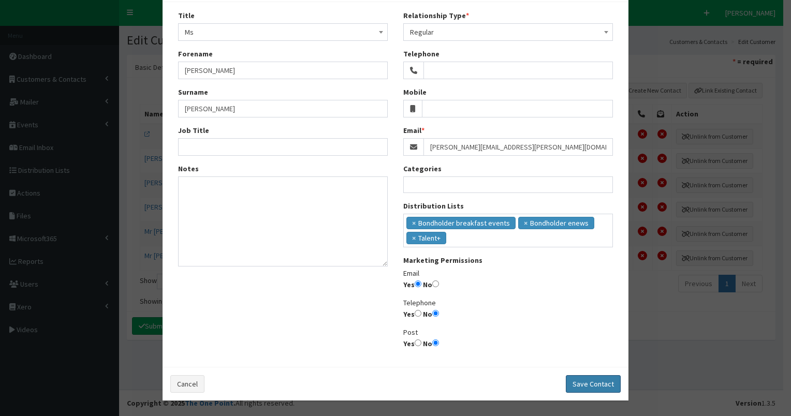
click at [602, 385] on button "Save Contact" at bounding box center [593, 384] width 55 height 18
select select
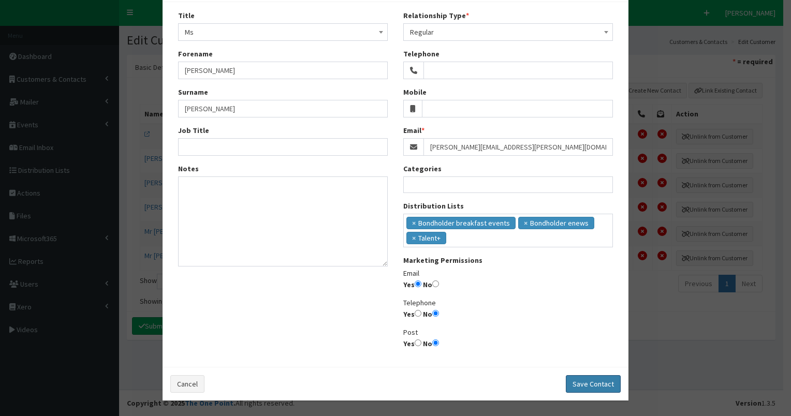
radio input "false"
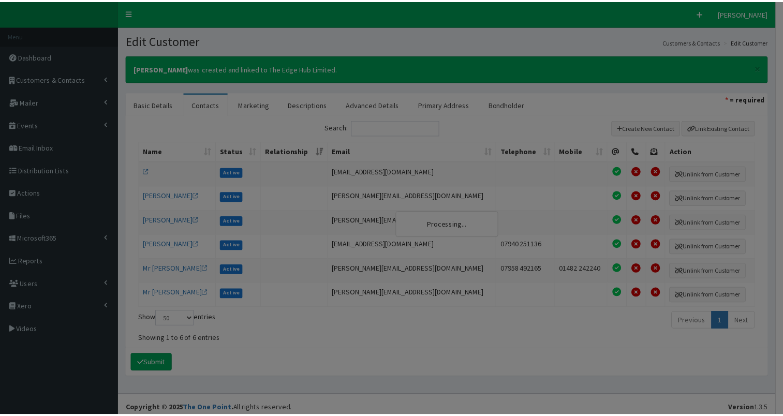
scroll to position [26, 0]
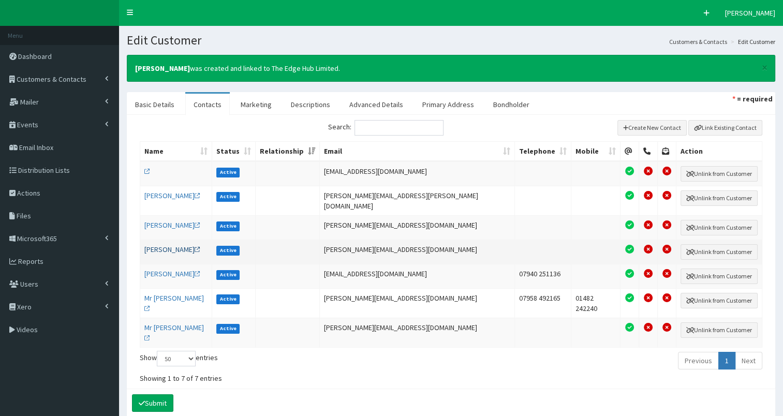
click at [165, 245] on link "Mr Joshua McGuigan" at bounding box center [172, 249] width 56 height 9
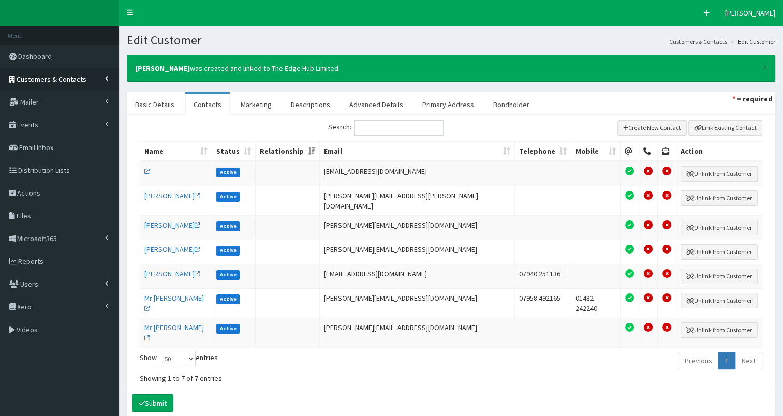
click at [54, 77] on span "Customers & Contacts" at bounding box center [52, 79] width 70 height 9
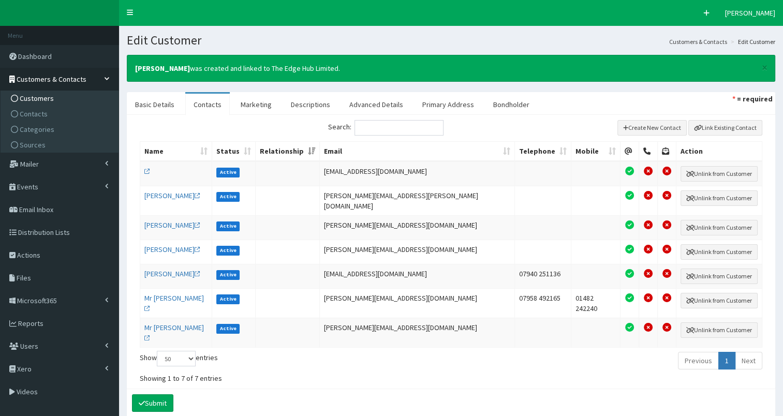
click at [40, 98] on span "Customers" at bounding box center [37, 98] width 34 height 9
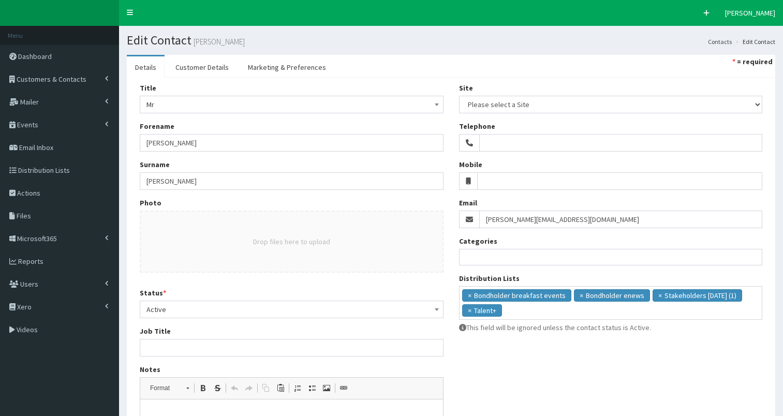
select select
drag, startPoint x: 145, startPoint y: 180, endPoint x: 217, endPoint y: 178, distance: 71.9
click at [217, 178] on input "[PERSON_NAME]" at bounding box center [292, 181] width 304 height 18
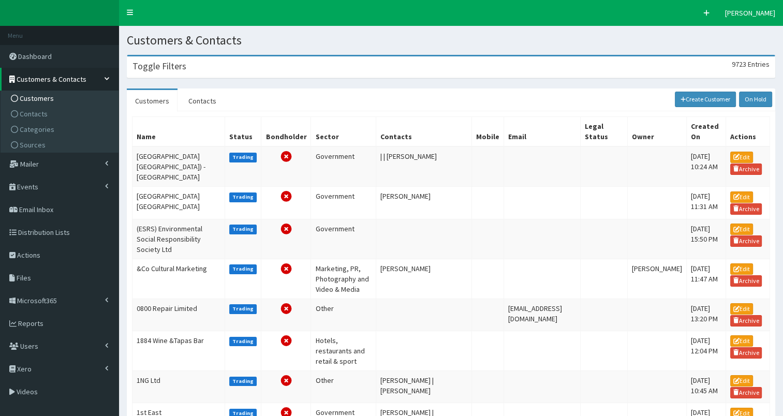
click at [182, 70] on h3 "Toggle Filters" at bounding box center [159, 66] width 54 height 9
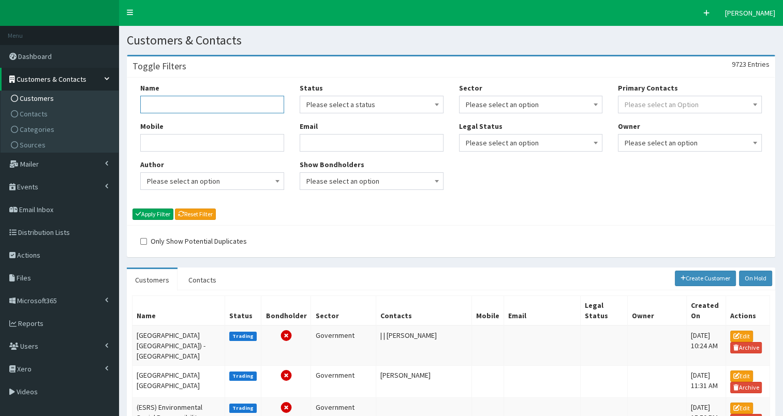
click at [170, 105] on input "Name" at bounding box center [212, 105] width 144 height 18
type input "[PERSON_NAME]"
click at [165, 212] on button "Apply Filter" at bounding box center [152, 214] width 41 height 11
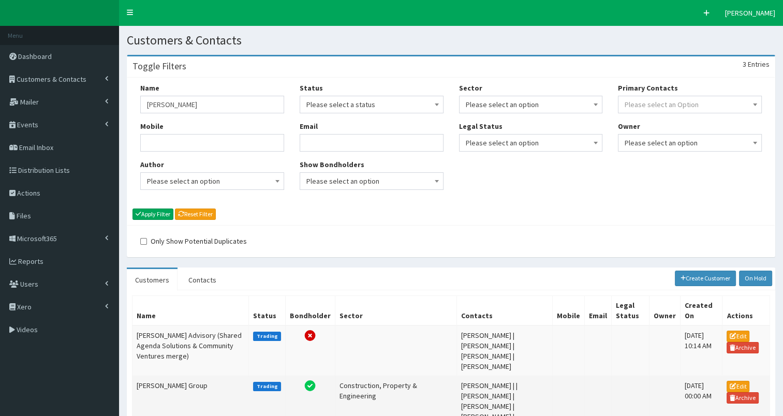
click at [155, 376] on td "[PERSON_NAME] Group" at bounding box center [190, 411] width 116 height 71
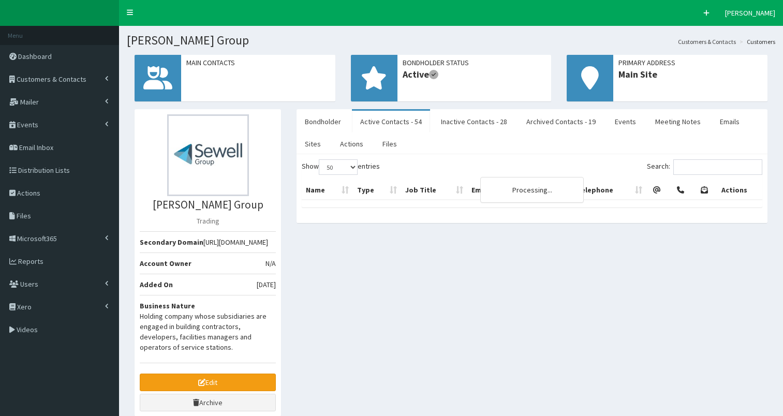
select select "50"
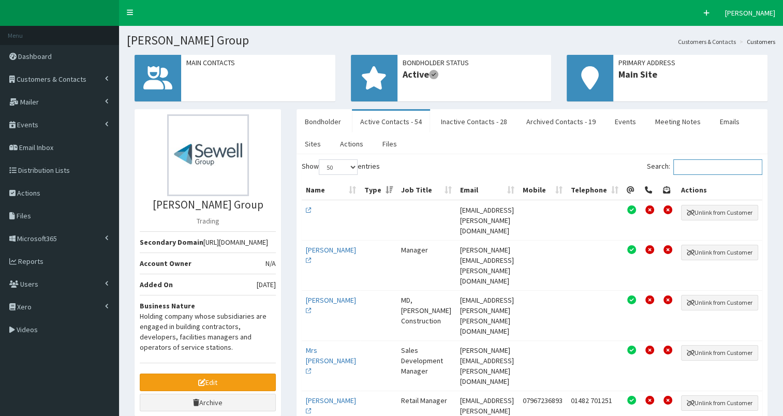
click at [692, 170] on input "Search:" at bounding box center [717, 167] width 89 height 16
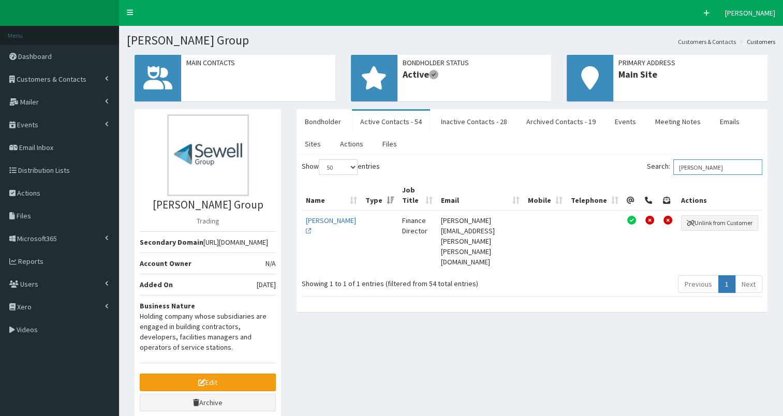
type input "[PERSON_NAME]"
